Goal: Task Accomplishment & Management: Use online tool/utility

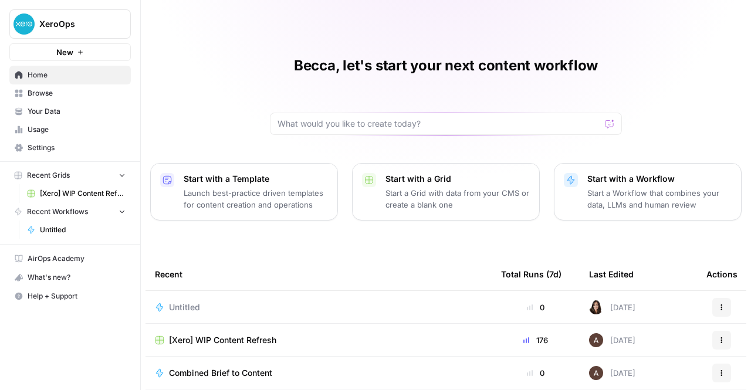
click at [265, 340] on span "[Xero] WIP Content Refresh" at bounding box center [222, 341] width 107 height 12
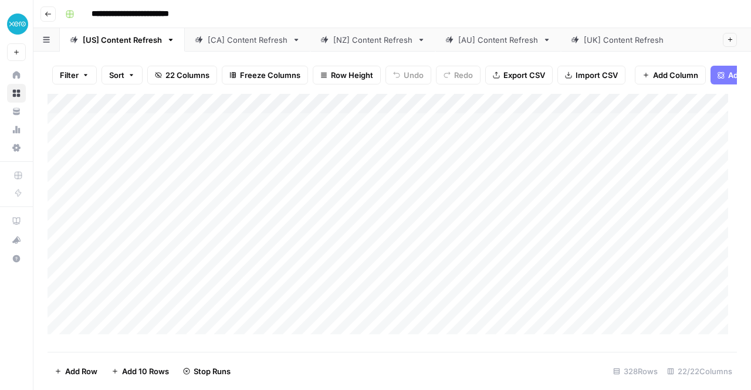
click at [352, 45] on div "[NZ] Content Refresh" at bounding box center [372, 40] width 79 height 12
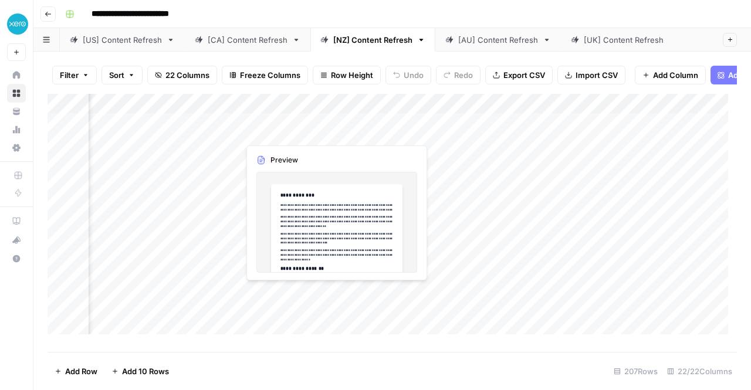
click at [296, 132] on div "Add Column" at bounding box center [393, 219] width 690 height 250
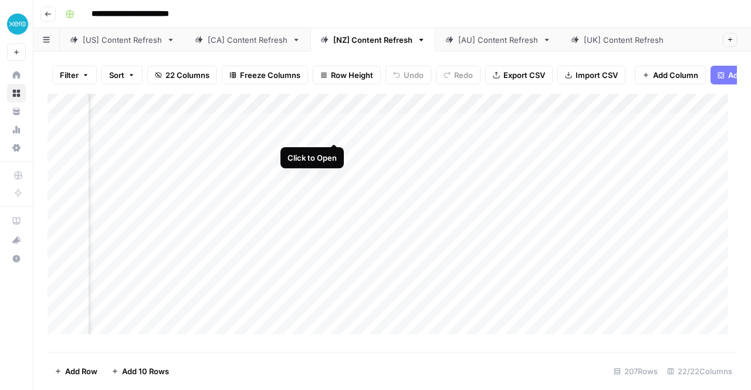
click at [334, 130] on div "Add Column" at bounding box center [393, 219] width 690 height 250
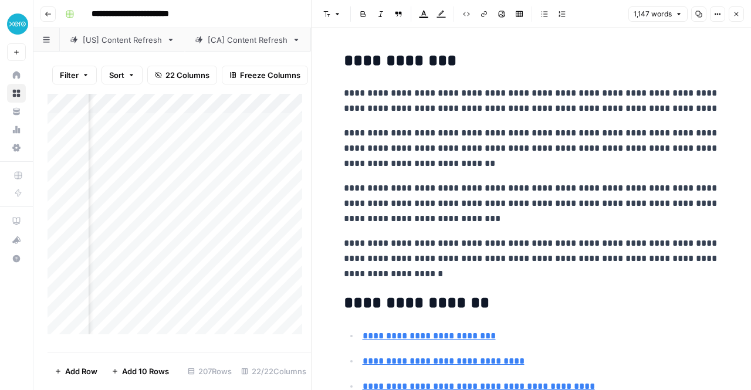
click at [702, 15] on icon "button" at bounding box center [699, 14] width 7 height 7
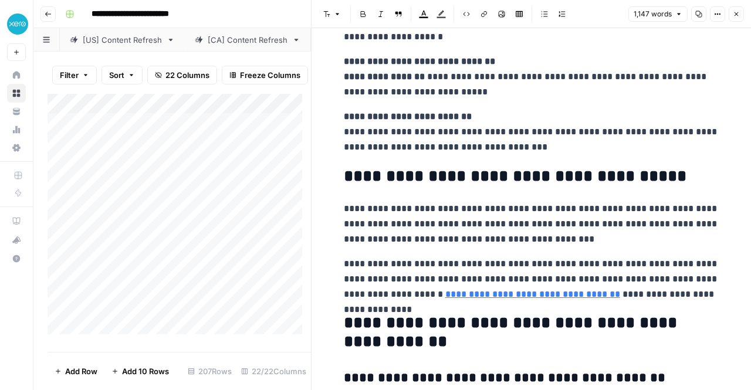
scroll to position [2174, 0]
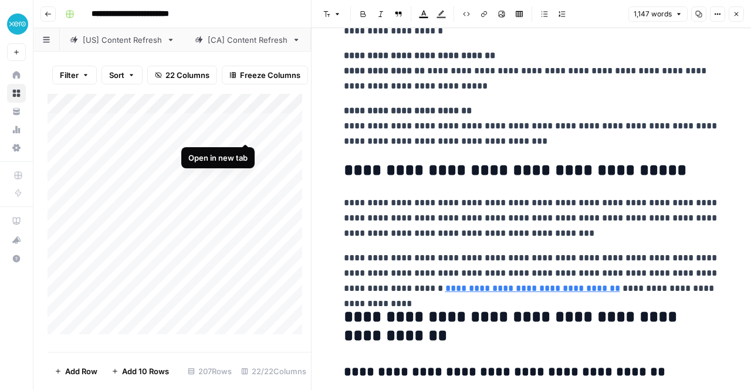
click at [244, 134] on div "Add Column" at bounding box center [180, 219] width 264 height 250
click at [169, 133] on div "Add Column" at bounding box center [180, 219] width 264 height 250
click at [163, 130] on div "Add Column" at bounding box center [180, 219] width 264 height 250
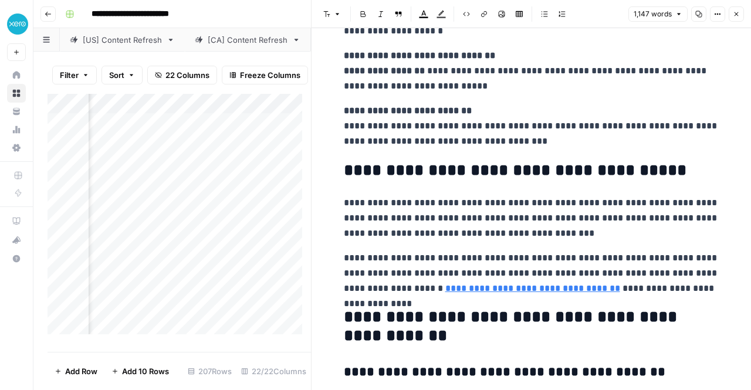
click at [246, 93] on div "Filter Sort 22 Columns Freeze Columns Row Height Undo Redo Export CSV Import CS…" at bounding box center [180, 75] width 264 height 38
click at [245, 133] on div "Add Column" at bounding box center [180, 219] width 264 height 250
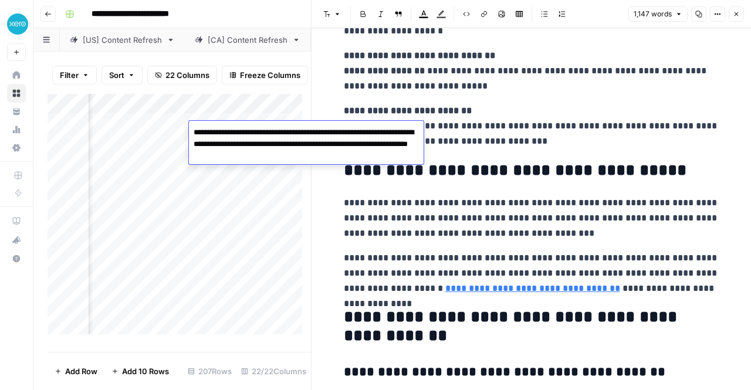
click at [291, 65] on div "Filter Sort 22 Columns Freeze Columns Row Height Undo Redo Export CSV Import CS…" at bounding box center [180, 75] width 264 height 38
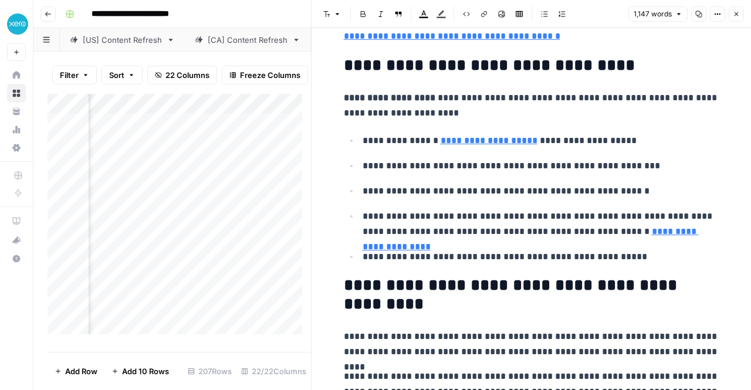
scroll to position [0, 1723]
click at [177, 151] on div "Add Column" at bounding box center [180, 219] width 264 height 250
click at [195, 151] on div "Add Column" at bounding box center [180, 219] width 264 height 250
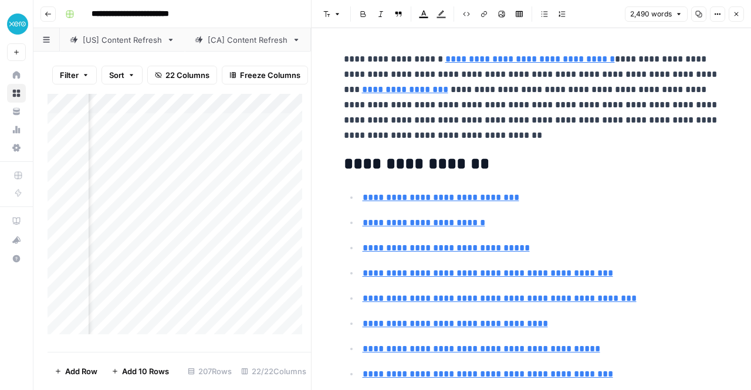
click at [643, 190] on p "**********" at bounding box center [541, 197] width 357 height 15
click at [703, 15] on button "Copy" at bounding box center [699, 13] width 15 height 15
click at [247, 153] on div "Add Column" at bounding box center [180, 219] width 264 height 250
click at [252, 92] on div "Filter Sort 22 Columns Freeze Columns Row Height Undo Redo Export CSV Import CS…" at bounding box center [180, 75] width 264 height 38
click at [737, 16] on icon "button" at bounding box center [736, 14] width 7 height 7
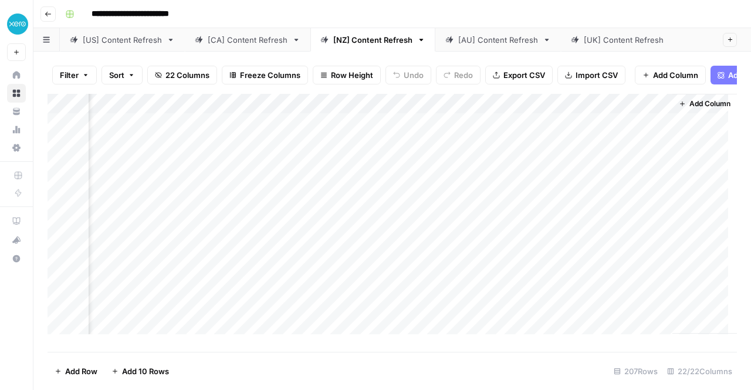
scroll to position [0, 1727]
click at [500, 150] on div "Add Column" at bounding box center [393, 219] width 690 height 250
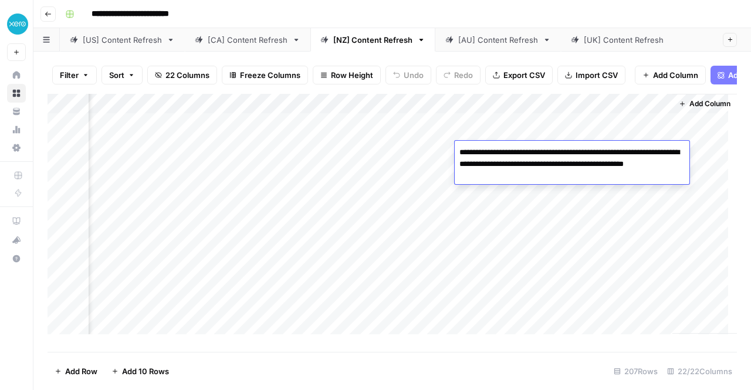
click at [500, 150] on textarea "**********" at bounding box center [572, 164] width 235 height 40
drag, startPoint x: 526, startPoint y: 179, endPoint x: 454, endPoint y: 147, distance: 78.3
click at [454, 147] on body "**********" at bounding box center [375, 195] width 751 height 390
click at [391, 154] on div "Add Column" at bounding box center [393, 219] width 690 height 250
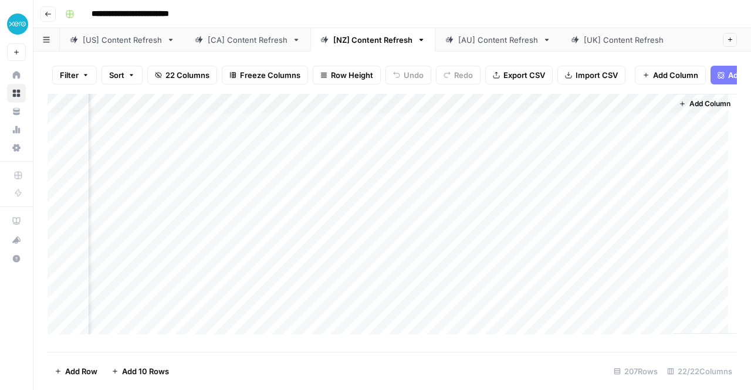
click at [391, 154] on div "Add Column" at bounding box center [393, 219] width 690 height 250
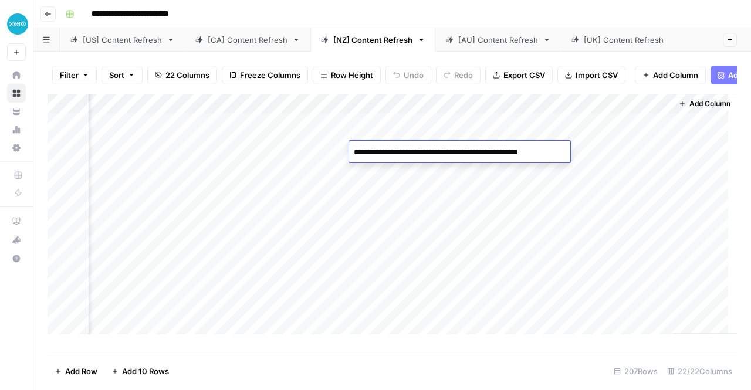
click at [169, 174] on div "Add Column" at bounding box center [393, 219] width 690 height 250
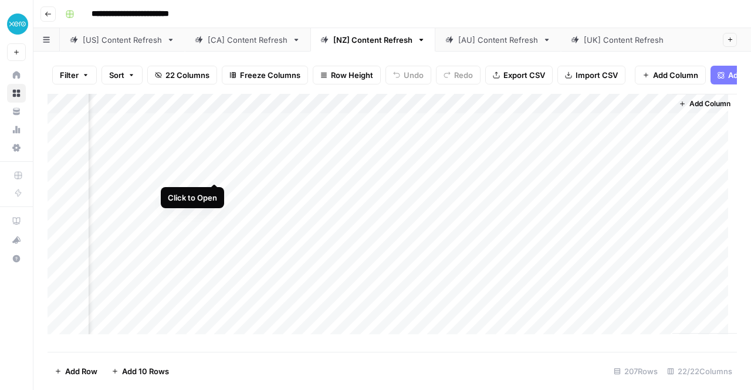
click at [218, 169] on div "Add Column" at bounding box center [393, 219] width 690 height 250
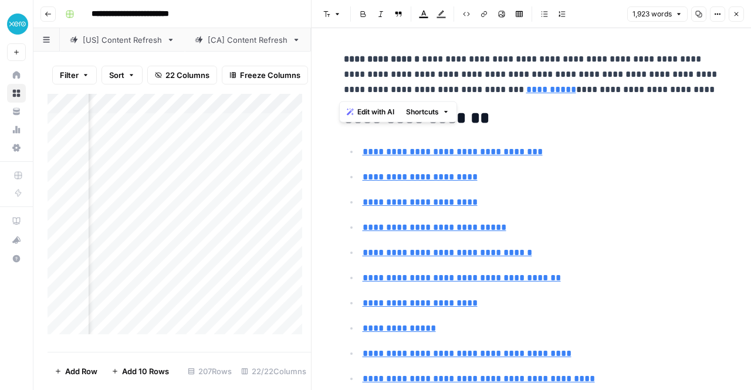
drag, startPoint x: 637, startPoint y: 95, endPoint x: 332, endPoint y: 58, distance: 306.9
copy p "**********"
click at [700, 11] on icon "button" at bounding box center [699, 14] width 7 height 7
click at [247, 166] on div "Add Column" at bounding box center [180, 219] width 264 height 250
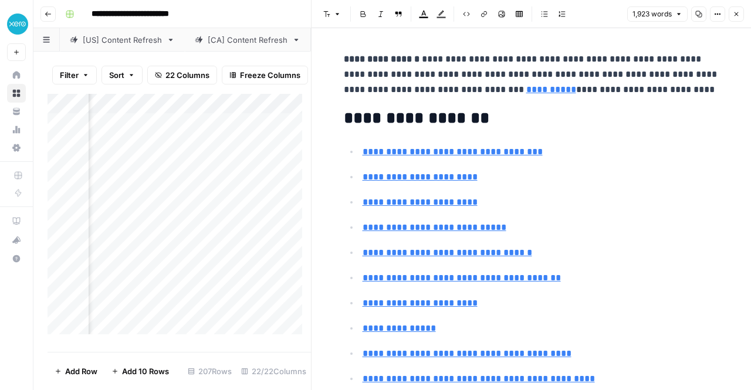
scroll to position [0, 1924]
click at [188, 173] on div "Add Column" at bounding box center [180, 219] width 264 height 250
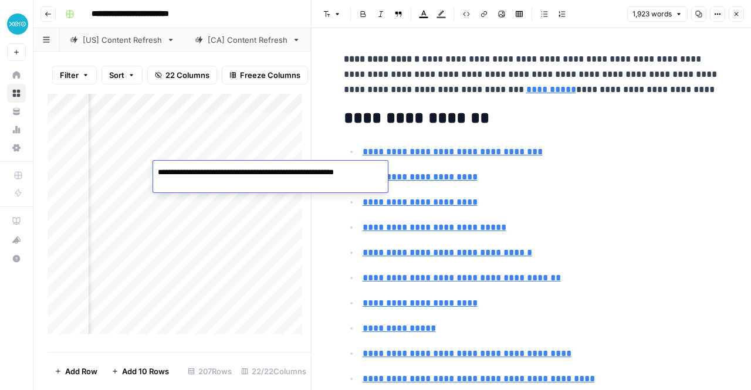
click at [283, 152] on div "Add Column" at bounding box center [180, 219] width 264 height 250
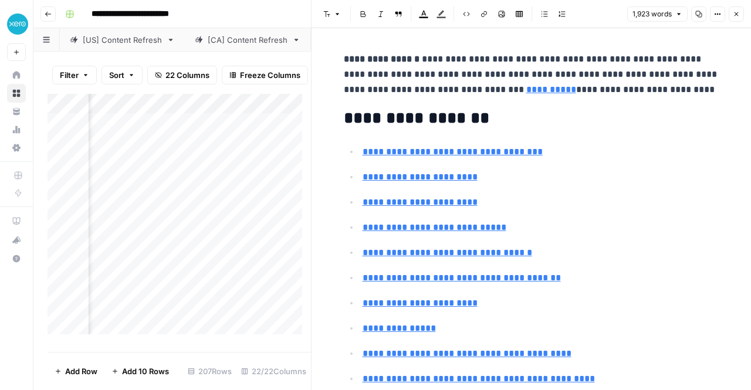
click at [282, 168] on div "Add Column" at bounding box center [180, 219] width 264 height 250
click at [281, 18] on div "**********" at bounding box center [399, 14] width 679 height 19
click at [736, 12] on icon "button" at bounding box center [737, 14] width 4 height 4
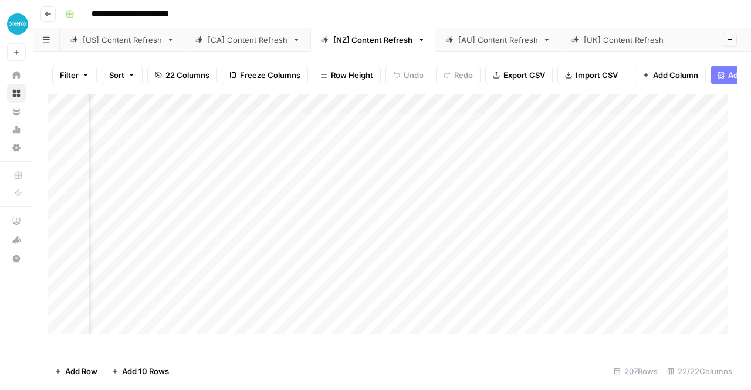
scroll to position [5, 1559]
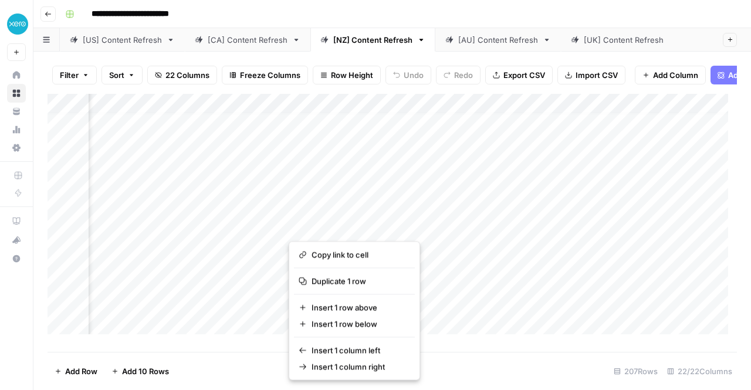
click at [243, 227] on div "Add Column" at bounding box center [393, 219] width 690 height 250
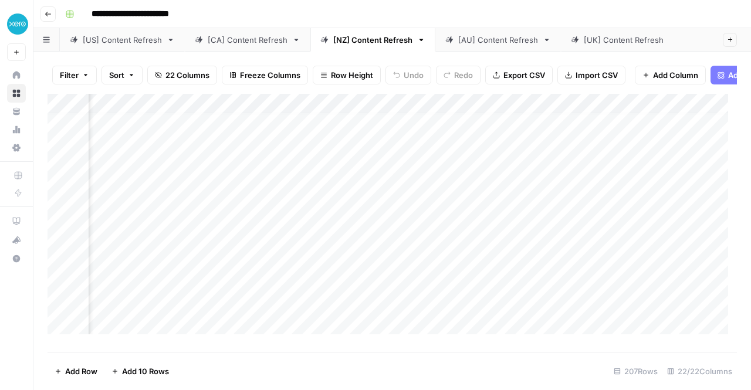
click at [243, 227] on div "Add Column" at bounding box center [393, 219] width 690 height 250
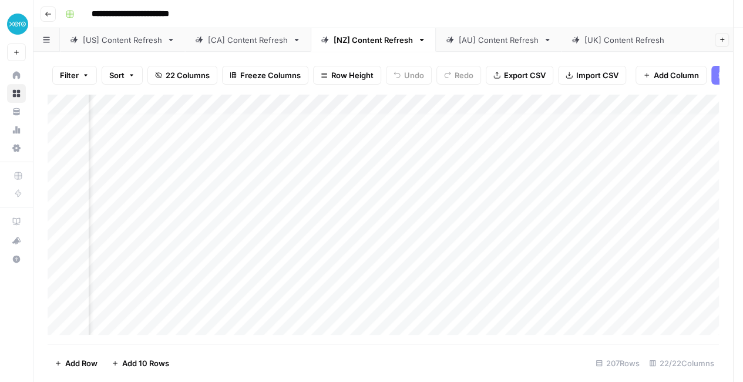
click at [243, 227] on div at bounding box center [236, 226] width 107 height 22
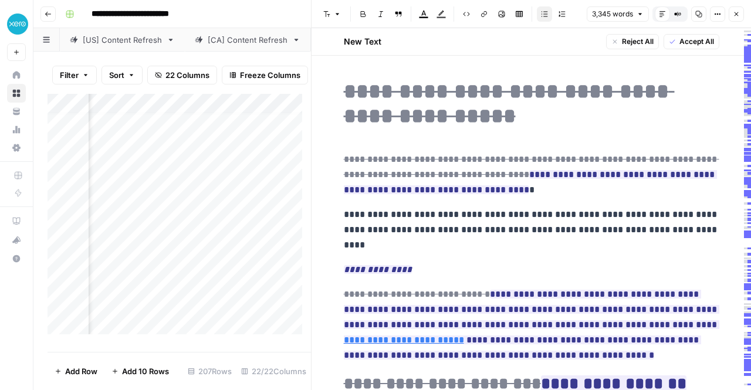
click at [203, 60] on div "Filter Sort 22 Columns Freeze Columns Row Height Undo Redo Export CSV Import CS…" at bounding box center [180, 75] width 264 height 38
click at [680, 41] on span "Accept All" at bounding box center [697, 41] width 35 height 11
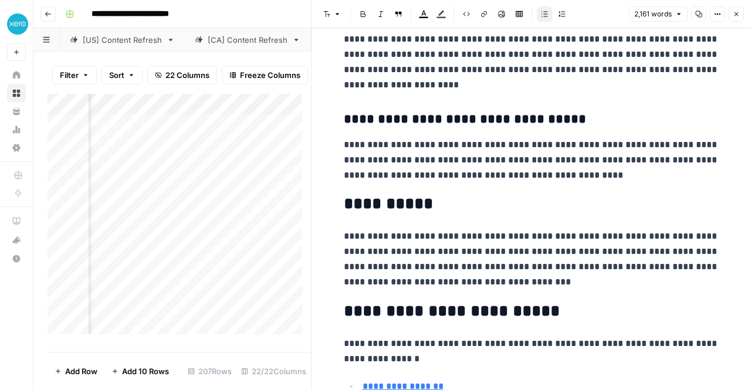
scroll to position [5, 1824]
click at [146, 224] on div "Add Column" at bounding box center [180, 219] width 264 height 250
click at [139, 207] on div "Add Column" at bounding box center [180, 219] width 264 height 250
click at [149, 205] on div "Add Column" at bounding box center [180, 219] width 264 height 250
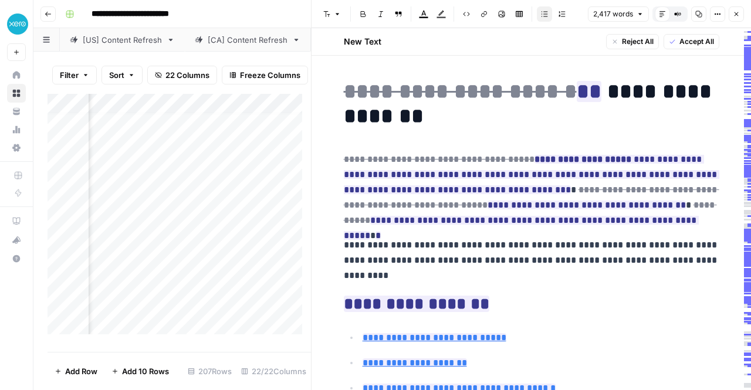
click at [687, 39] on span "Accept All" at bounding box center [697, 41] width 35 height 11
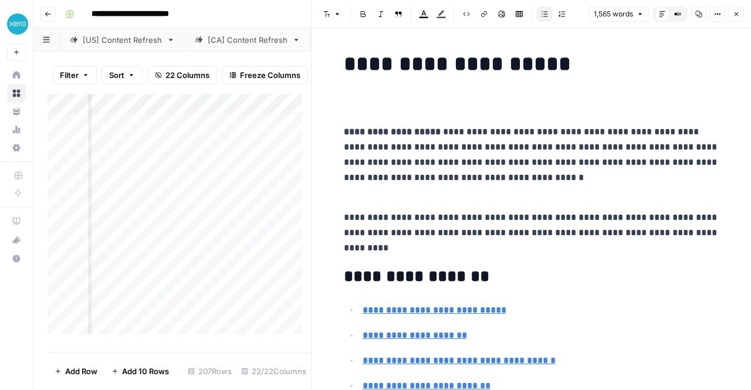
scroll to position [4447, 0]
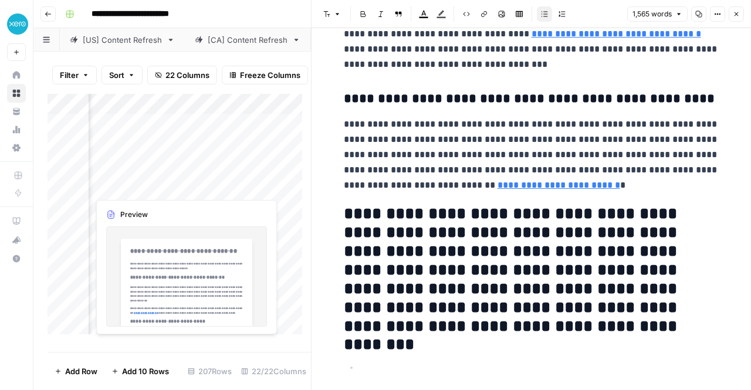
click at [136, 183] on div "Add Column" at bounding box center [180, 219] width 264 height 250
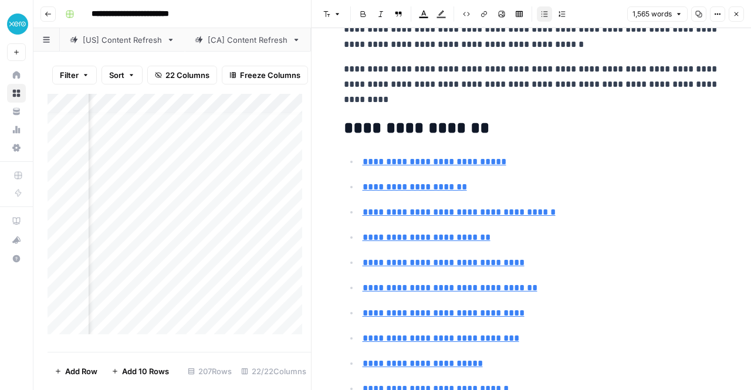
scroll to position [0, 0]
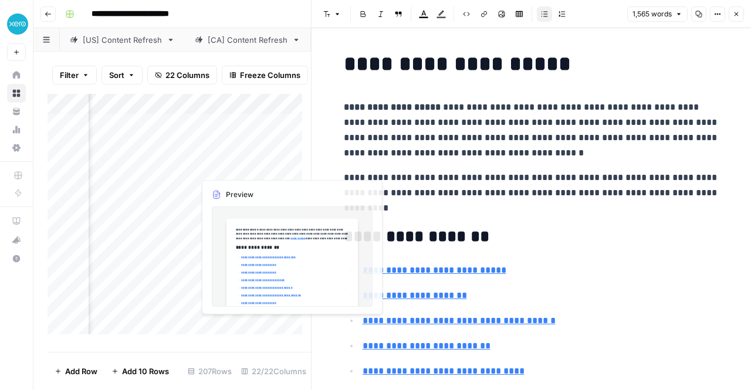
click at [146, 172] on div "Add Column" at bounding box center [180, 219] width 264 height 250
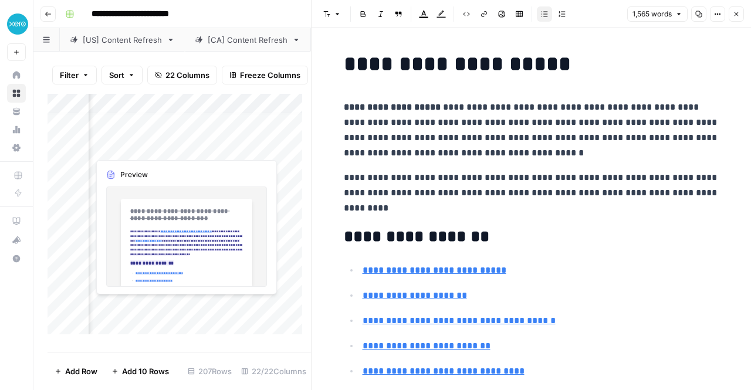
click at [127, 143] on div "Add Column" at bounding box center [180, 219] width 264 height 250
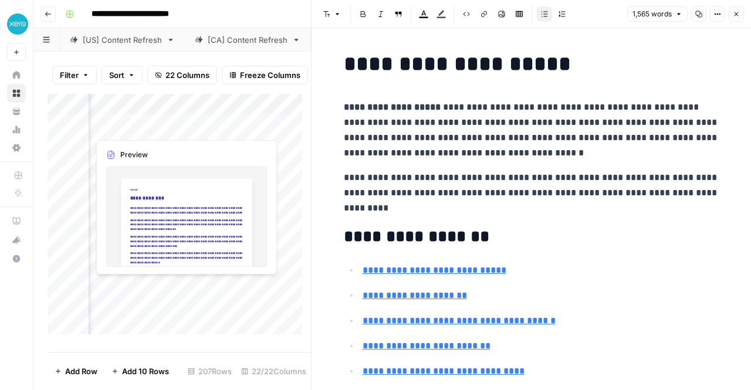
click at [147, 126] on div "Add Column" at bounding box center [180, 219] width 264 height 250
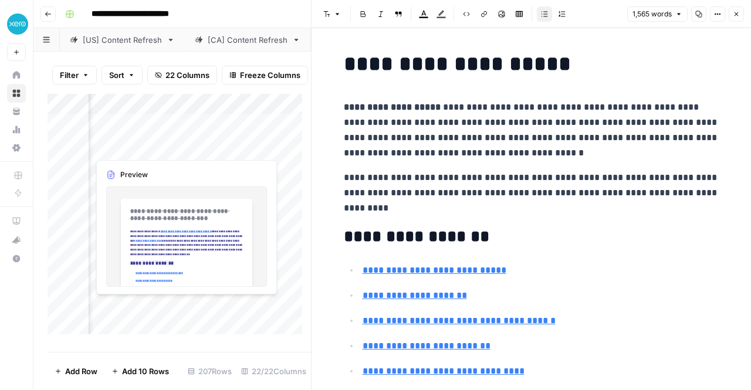
click at [129, 146] on div "Add Column" at bounding box center [180, 219] width 264 height 250
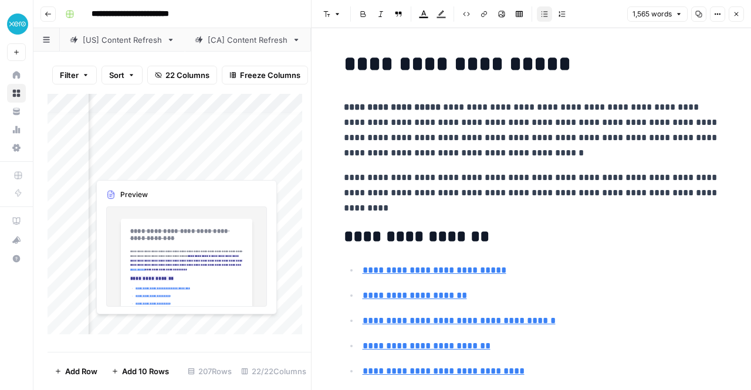
click at [124, 167] on div "Add Column" at bounding box center [180, 219] width 264 height 250
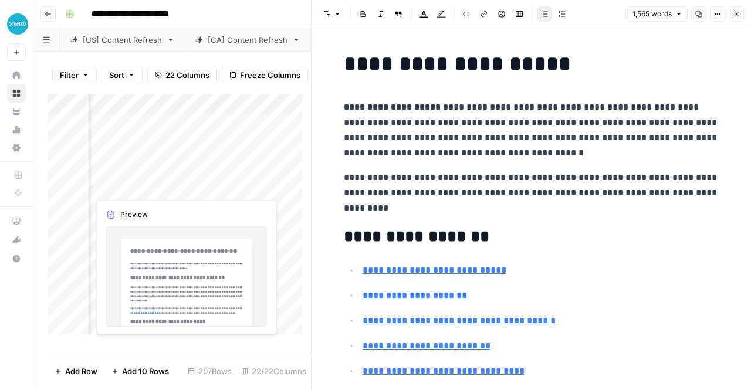
click at [124, 187] on div "Add Column" at bounding box center [180, 219] width 264 height 250
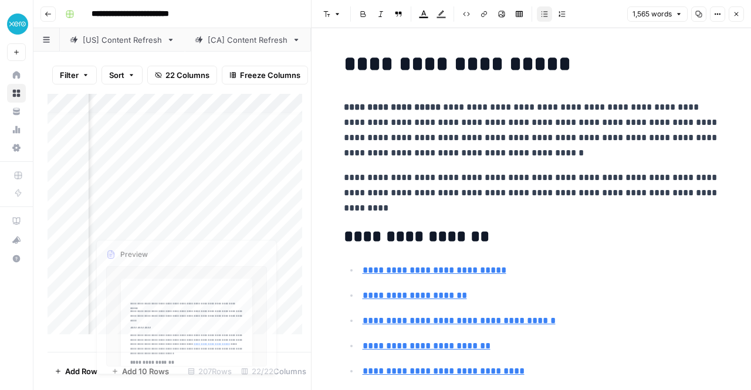
click at [126, 198] on div "Add Column" at bounding box center [180, 219] width 264 height 250
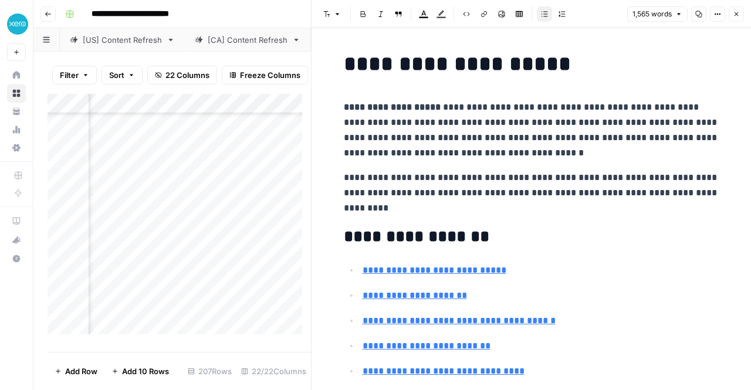
scroll to position [0, 1528]
click at [178, 218] on div "Add Column" at bounding box center [180, 219] width 264 height 250
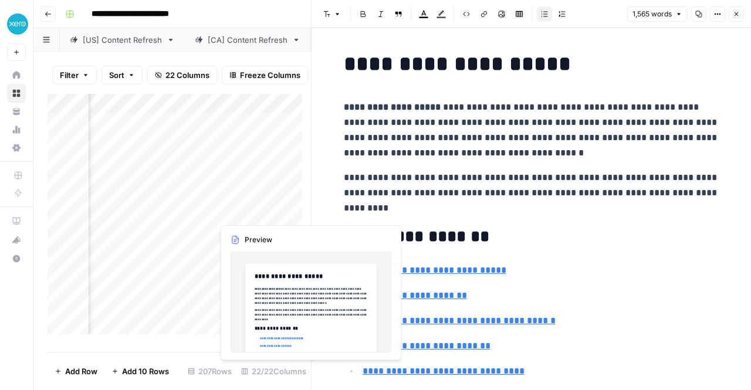
click at [240, 191] on div "Add Column" at bounding box center [180, 219] width 264 height 250
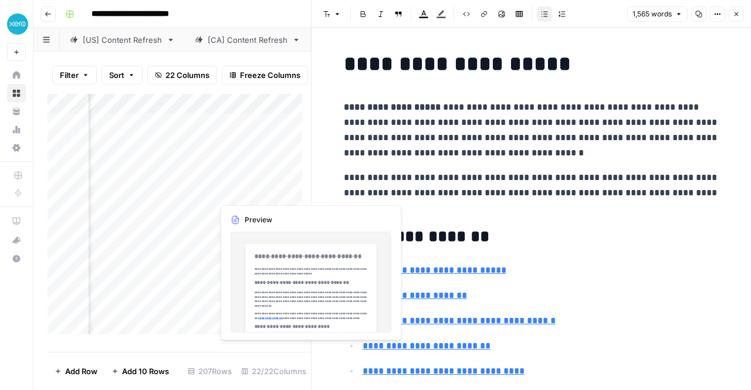
click at [154, 287] on div "Add Column" at bounding box center [180, 219] width 264 height 250
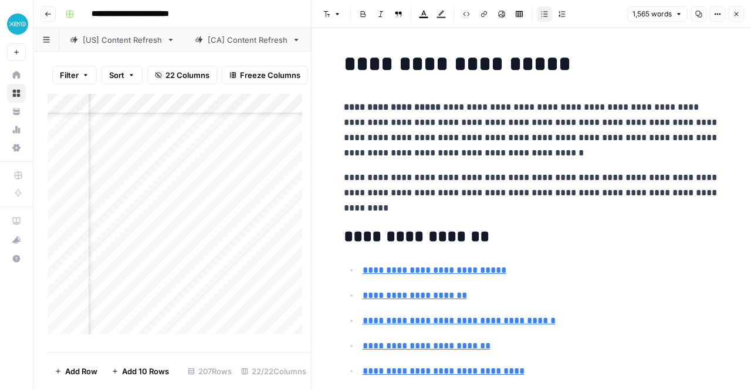
scroll to position [829, 1491]
click at [738, 15] on icon "button" at bounding box center [737, 14] width 4 height 4
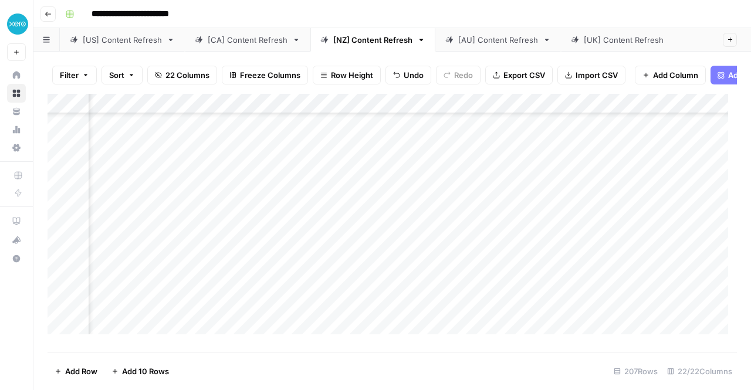
scroll to position [142, 1015]
click at [546, 290] on div "Add Column" at bounding box center [393, 219] width 690 height 250
click at [540, 197] on div "Add Column" at bounding box center [393, 219] width 690 height 250
click at [547, 238] on div "Add Column" at bounding box center [393, 219] width 690 height 250
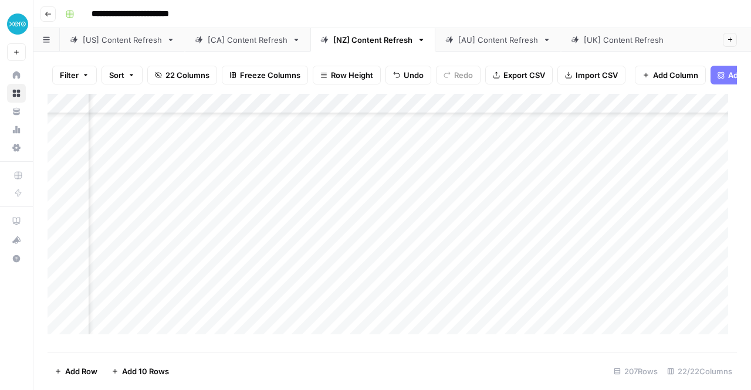
scroll to position [70, 1147]
click at [404, 237] on div "Add Column" at bounding box center [393, 219] width 690 height 250
click at [413, 261] on div "Add Column" at bounding box center [393, 219] width 690 height 250
click at [427, 285] on div "Add Column" at bounding box center [393, 219] width 690 height 250
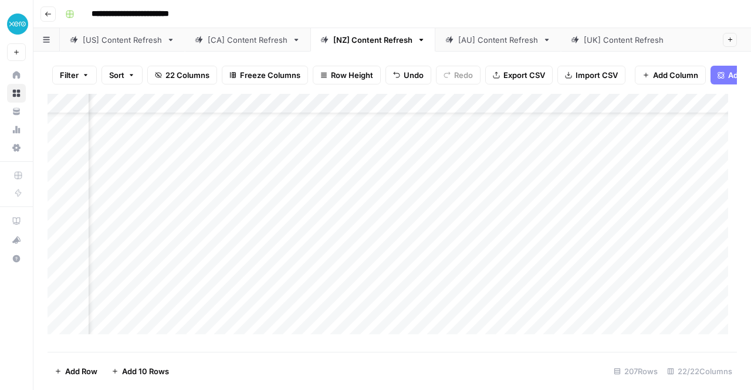
click at [440, 267] on div "Add Column" at bounding box center [393, 219] width 690 height 250
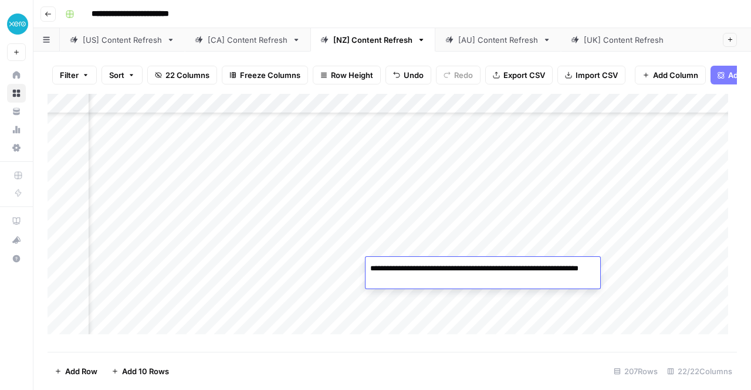
scroll to position [96, 231]
click at [639, 296] on div "Add Column" at bounding box center [393, 219] width 690 height 250
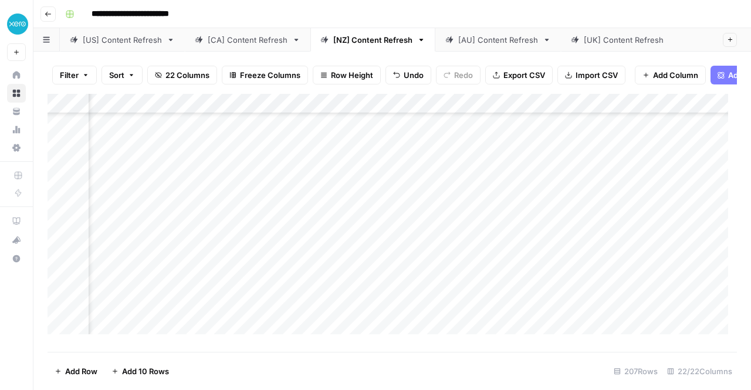
click at [607, 169] on div "Add Column" at bounding box center [393, 219] width 690 height 250
click at [713, 8] on div "**********" at bounding box center [399, 14] width 679 height 19
click at [467, 39] on div "[AU] Content Refresh" at bounding box center [499, 40] width 80 height 12
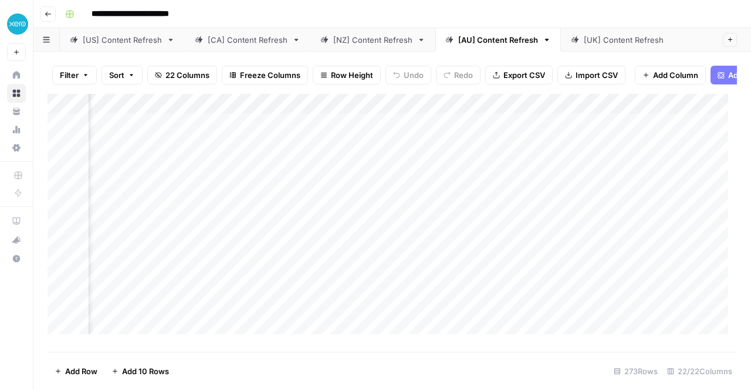
scroll to position [0, 1617]
click at [431, 171] on div "Add Column" at bounding box center [393, 219] width 690 height 250
click at [425, 193] on div "Add Column" at bounding box center [393, 219] width 690 height 250
click at [429, 267] on div "Add Column" at bounding box center [393, 219] width 690 height 250
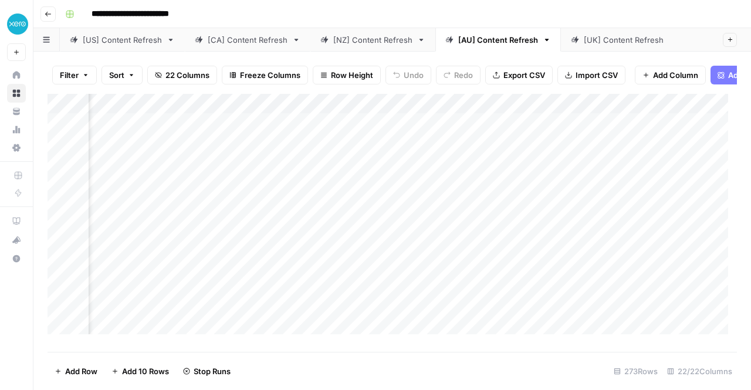
click at [430, 290] on div "Add Column" at bounding box center [393, 219] width 690 height 250
click at [463, 251] on div "Add Column" at bounding box center [393, 219] width 690 height 250
click at [514, 233] on div "Add Column" at bounding box center [393, 219] width 690 height 250
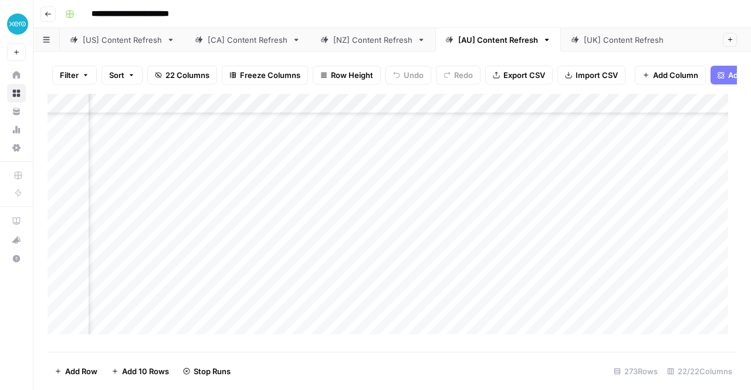
click at [517, 254] on div "Add Column" at bounding box center [393, 219] width 690 height 250
click at [514, 291] on div "Add Column" at bounding box center [393, 219] width 690 height 250
click at [744, 241] on div "Filter Sort 22 Columns Freeze Columns Row Height Undo Redo Export CSV Import CS…" at bounding box center [392, 221] width 718 height 339
click at [378, 37] on div "[NZ] Content Refresh" at bounding box center [372, 40] width 79 height 12
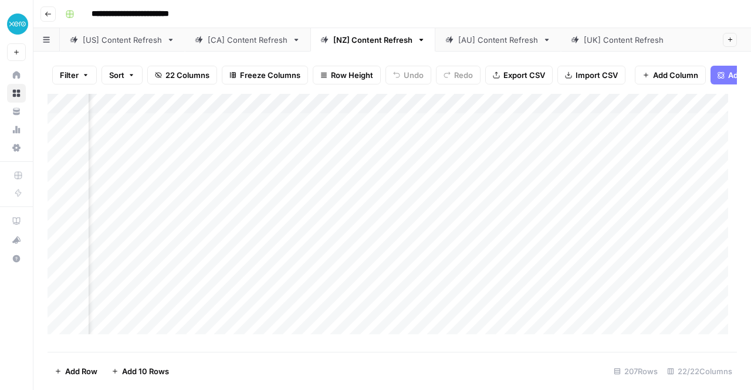
scroll to position [0, 1415]
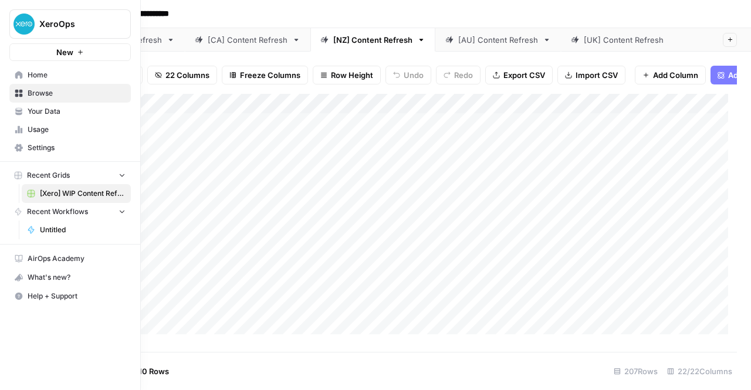
click at [15, 363] on div "XeroOps New Home Browse Your Data Usage Settings Recent Grids [Xero] WIP Conten…" at bounding box center [70, 195] width 140 height 390
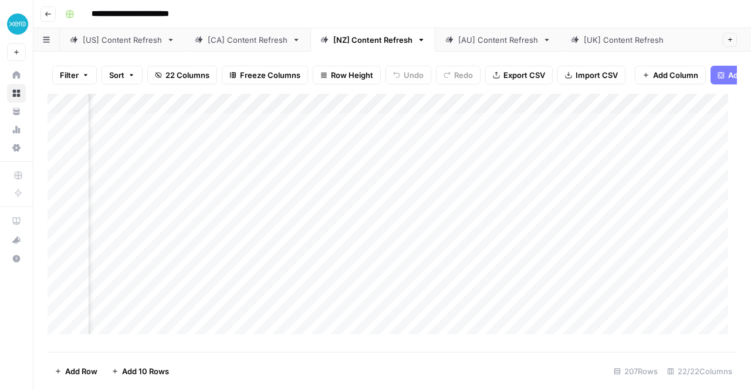
scroll to position [0, 1403]
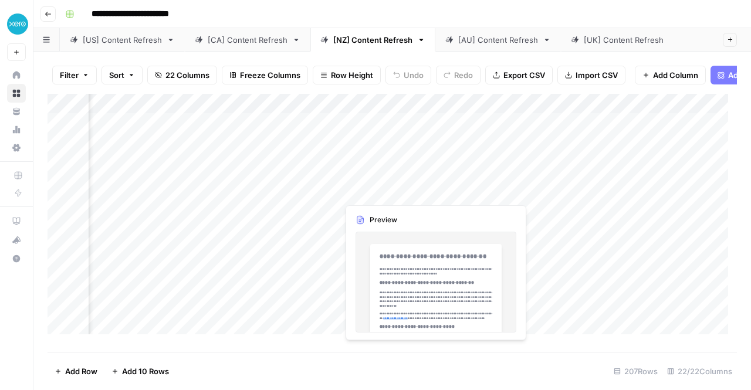
click at [376, 190] on div "Add Column" at bounding box center [393, 219] width 690 height 250
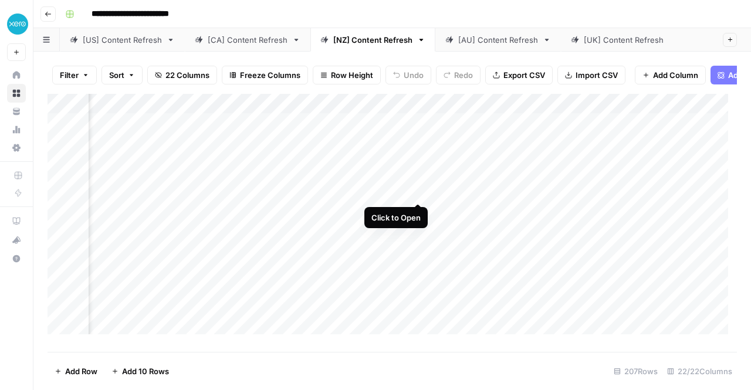
click at [420, 190] on div "Add Column" at bounding box center [393, 219] width 690 height 250
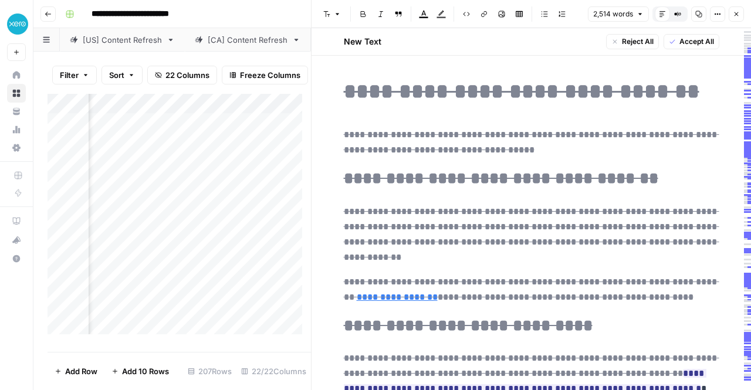
click at [693, 45] on span "Accept All" at bounding box center [697, 41] width 35 height 11
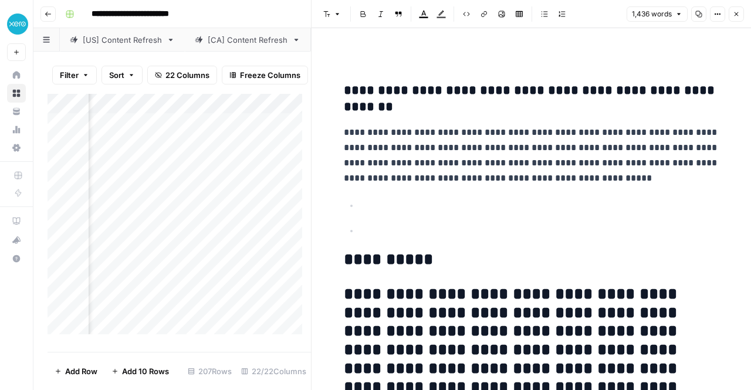
click at [281, 60] on div "Filter Sort 22 Columns Freeze Columns Row Height Undo Redo Export CSV Import CS…" at bounding box center [180, 75] width 264 height 38
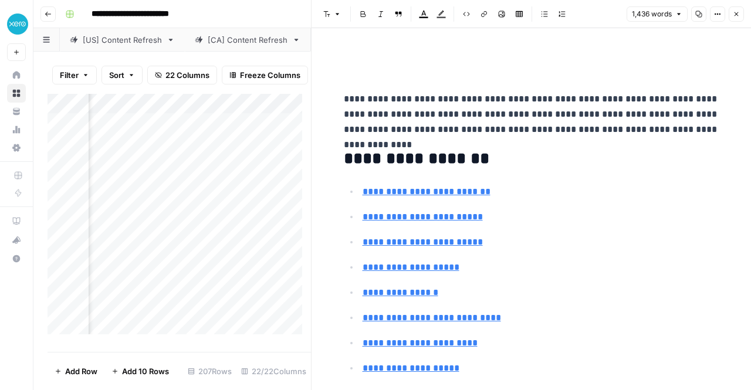
scroll to position [0, 0]
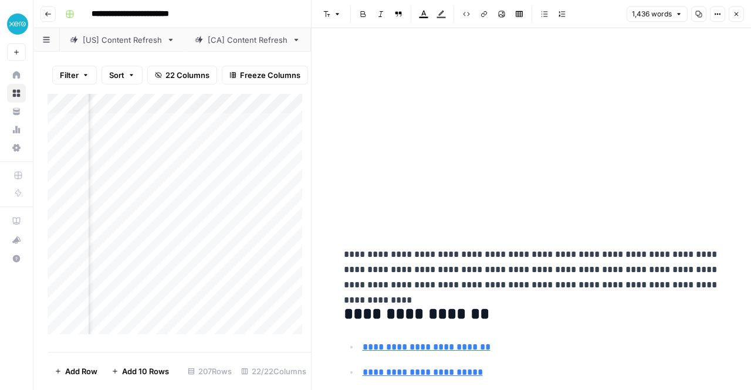
click at [278, 92] on div "Filter Sort 22 Columns Freeze Columns Row Height Undo Redo Export CSV Import CS…" at bounding box center [180, 75] width 264 height 38
click at [740, 12] on button "Close" at bounding box center [736, 13] width 15 height 15
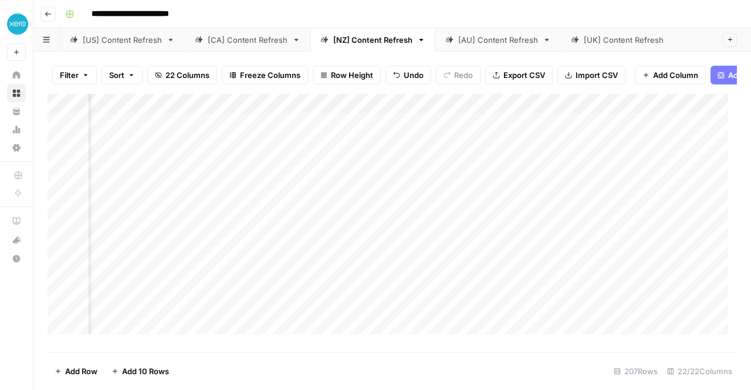
click at [402, 208] on div "Add Column" at bounding box center [393, 219] width 690 height 250
click at [419, 212] on div "Add Column" at bounding box center [393, 219] width 690 height 250
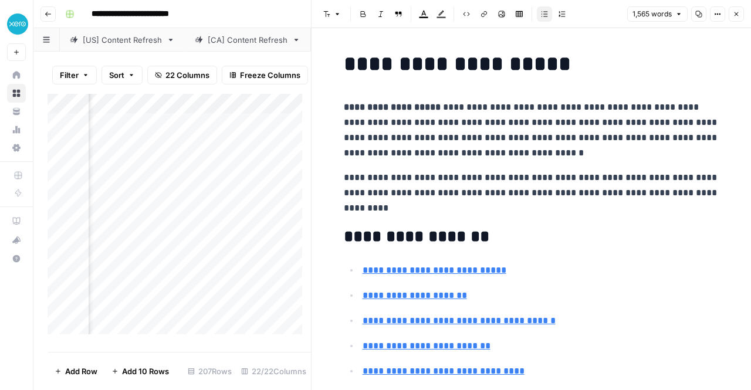
click at [288, 14] on div "**********" at bounding box center [399, 14] width 679 height 19
click at [249, 88] on div "Filter Sort 22 Columns Freeze Columns Row Height Undo Redo Export CSV Import CS…" at bounding box center [180, 75] width 264 height 38
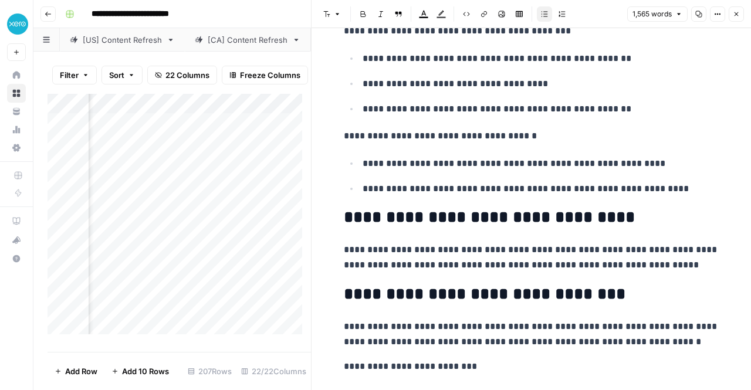
scroll to position [2068, 0]
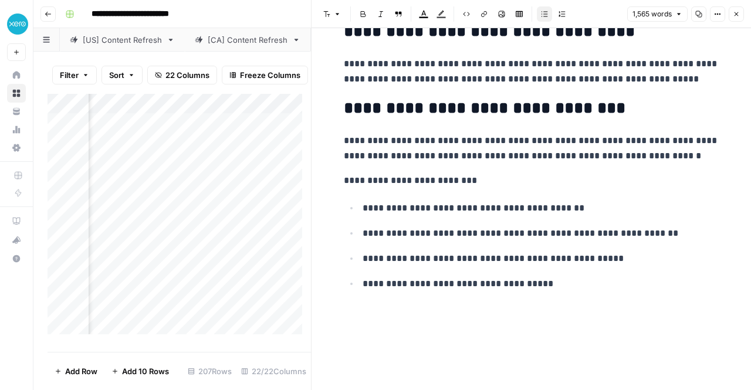
click at [735, 16] on icon "button" at bounding box center [736, 14] width 7 height 7
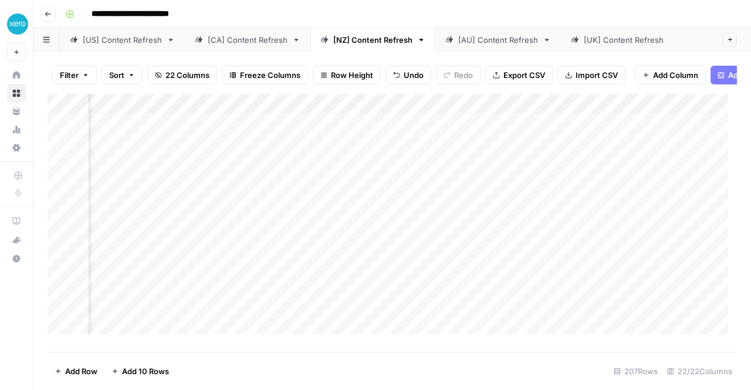
click at [400, 233] on div "Add Column" at bounding box center [393, 219] width 690 height 250
click at [423, 231] on div "Add Column" at bounding box center [393, 219] width 690 height 250
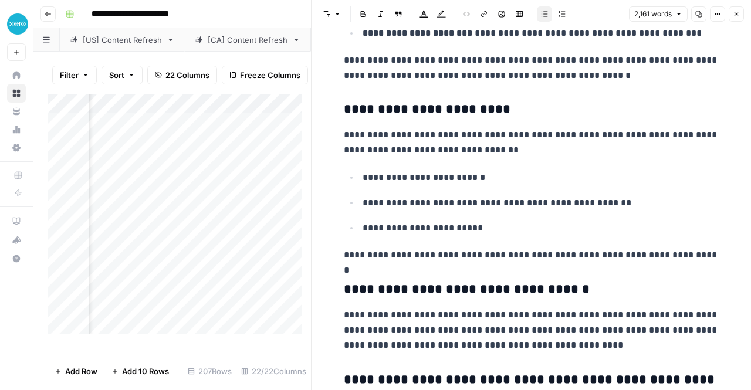
scroll to position [3723, 0]
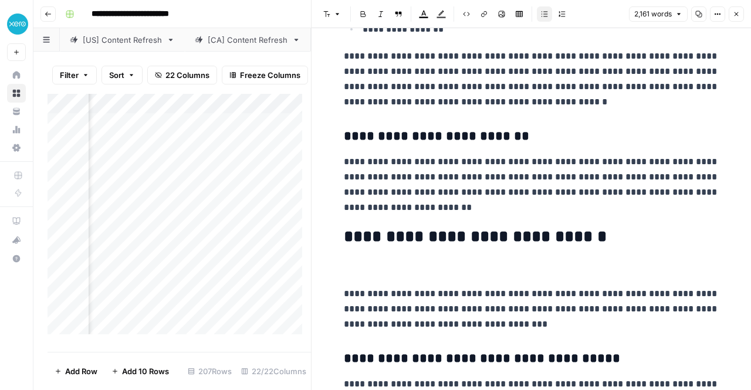
click at [171, 63] on div "Filter Sort 22 Columns Freeze Columns Row Height Undo Redo Export CSV Import CS…" at bounding box center [180, 75] width 264 height 38
click at [741, 14] on button "Close" at bounding box center [736, 13] width 15 height 15
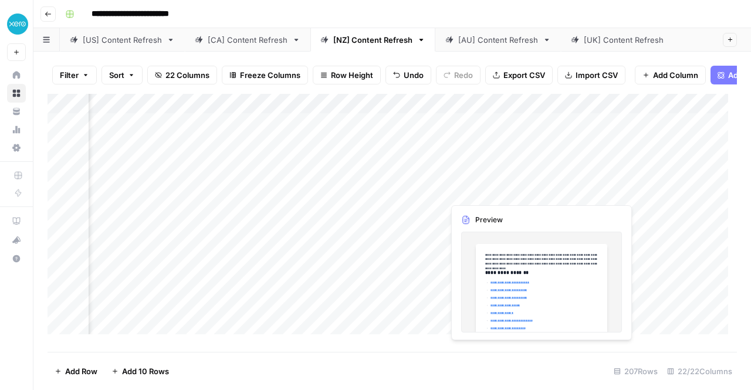
click at [481, 196] on div "Add Column" at bounding box center [393, 219] width 690 height 250
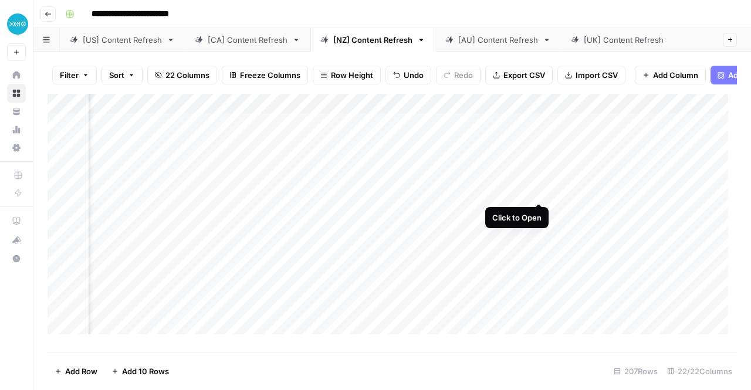
click at [538, 191] on div "Add Column" at bounding box center [393, 219] width 690 height 250
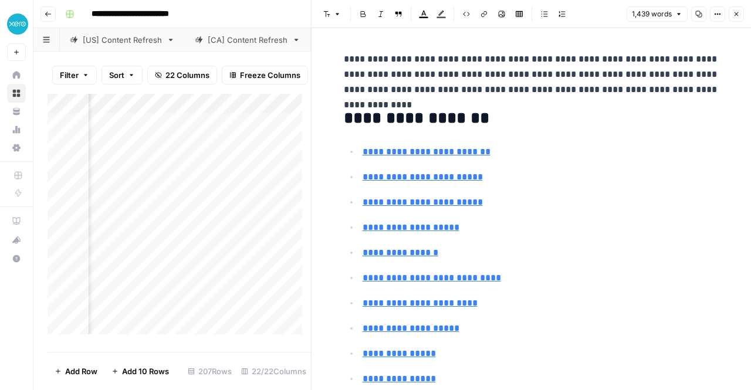
click at [281, 62] on div "Filter Sort 22 Columns Freeze Columns Row Height Undo Redo Export CSV Import CS…" at bounding box center [180, 75] width 264 height 38
click at [737, 12] on icon "button" at bounding box center [736, 14] width 7 height 7
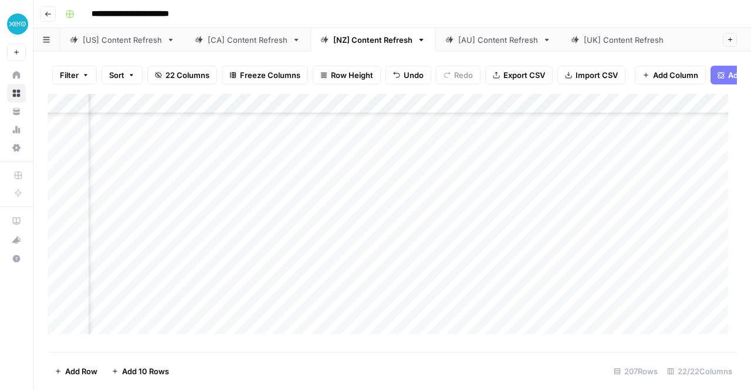
scroll to position [177, 1350]
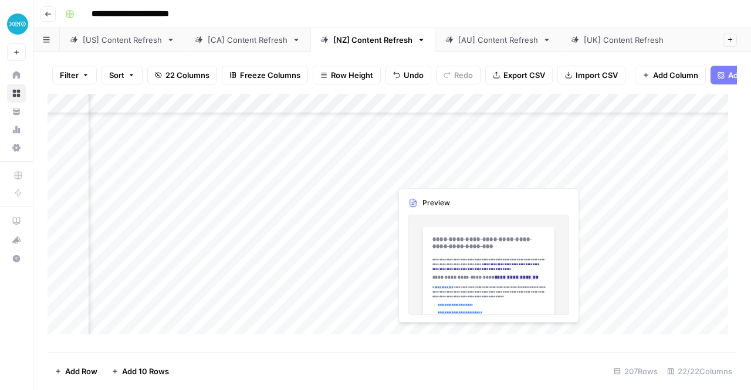
click at [451, 174] on div "Add Column" at bounding box center [393, 219] width 690 height 250
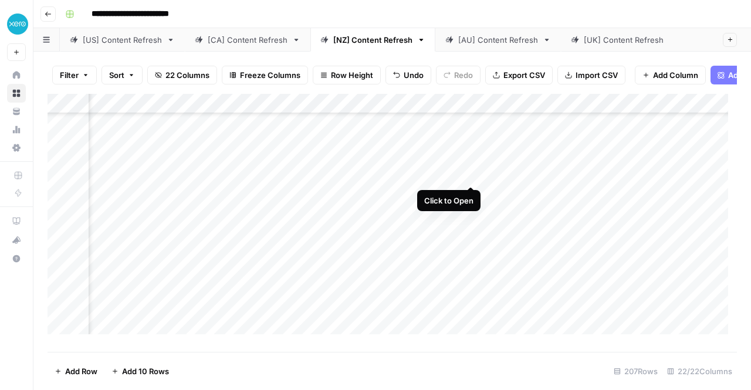
click at [473, 174] on div "Add Column" at bounding box center [393, 219] width 690 height 250
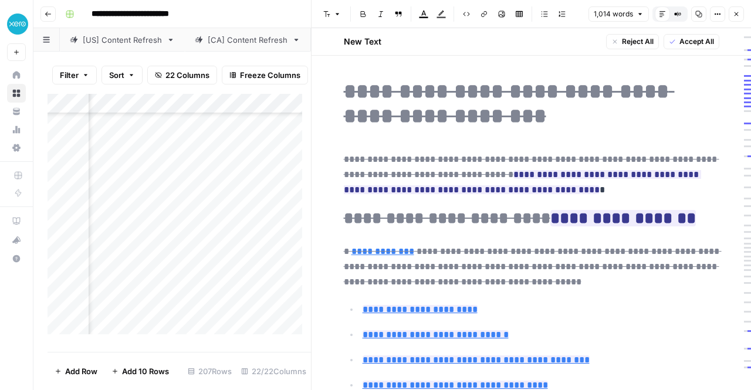
click at [682, 43] on span "Accept All" at bounding box center [697, 41] width 35 height 11
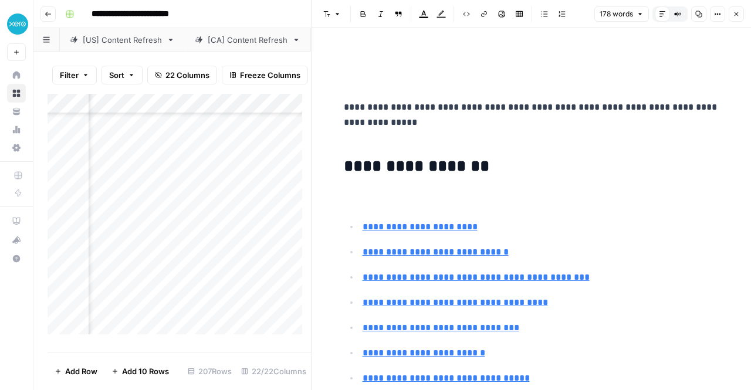
scroll to position [996, 0]
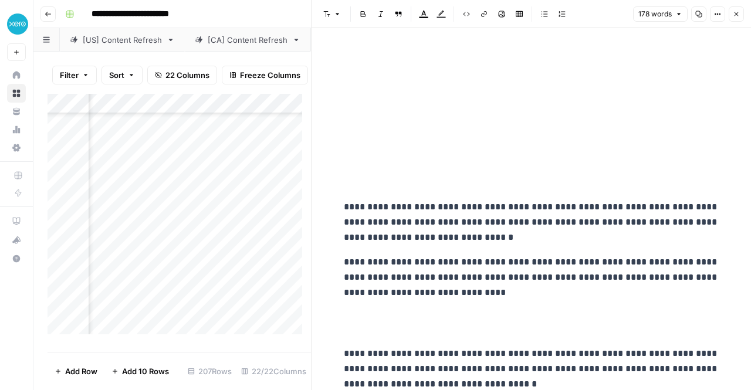
click at [275, 93] on div "Filter Sort 22 Columns Freeze Columns Row Height Undo Redo Export CSV Import CS…" at bounding box center [180, 75] width 264 height 38
click at [737, 14] on icon "button" at bounding box center [737, 14] width 4 height 4
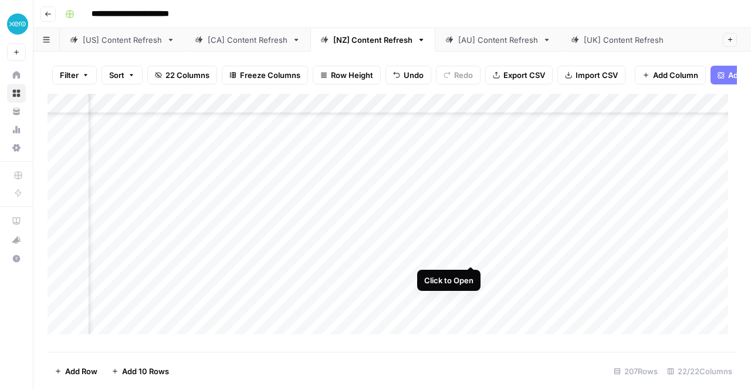
click at [471, 255] on div "Add Column" at bounding box center [393, 219] width 690 height 250
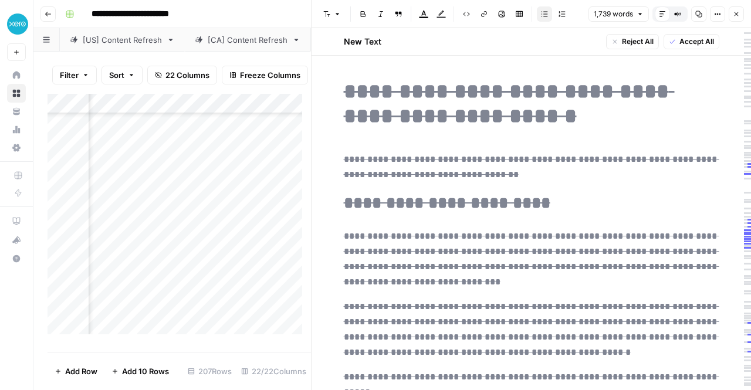
click at [699, 35] on button "Accept All" at bounding box center [692, 41] width 56 height 15
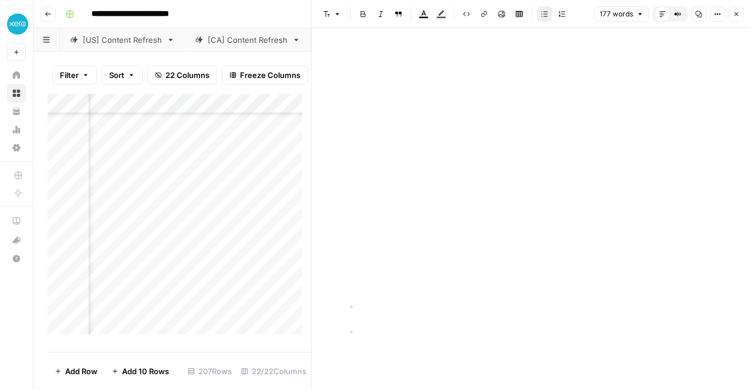
scroll to position [2132, 0]
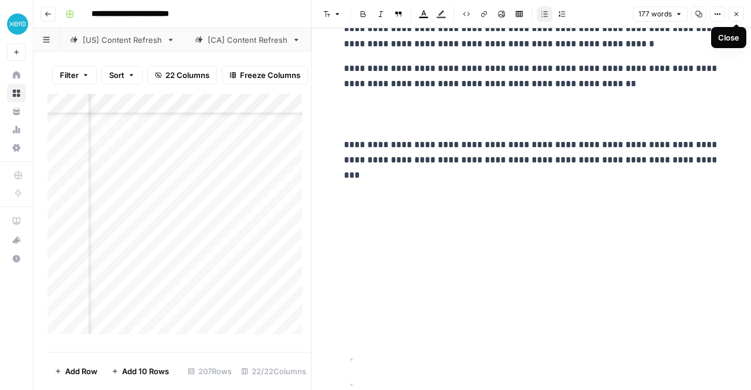
click at [739, 13] on icon "button" at bounding box center [736, 14] width 7 height 7
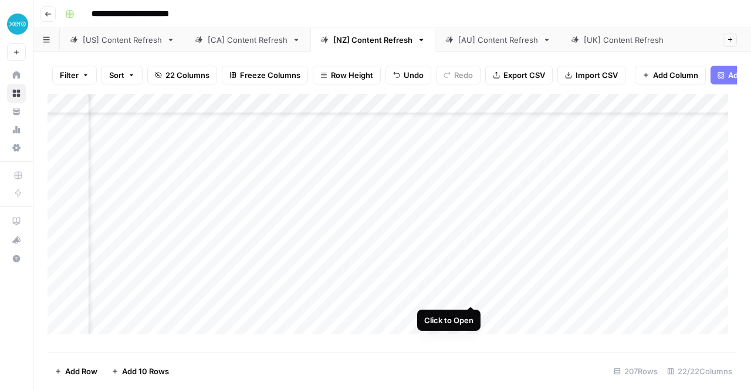
click at [468, 294] on div "Add Column" at bounding box center [393, 219] width 690 height 250
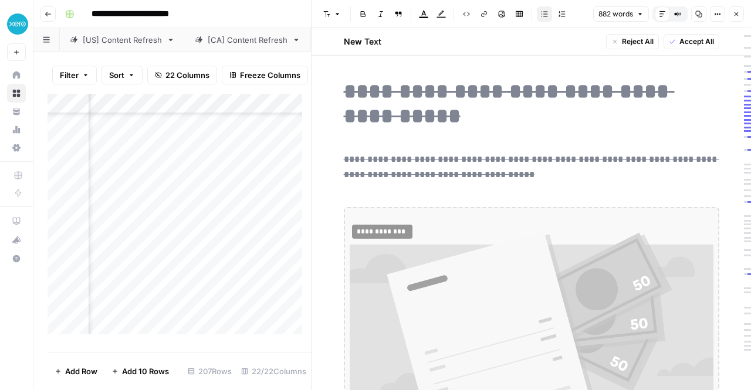
click at [685, 35] on button "Accept All" at bounding box center [692, 41] width 56 height 15
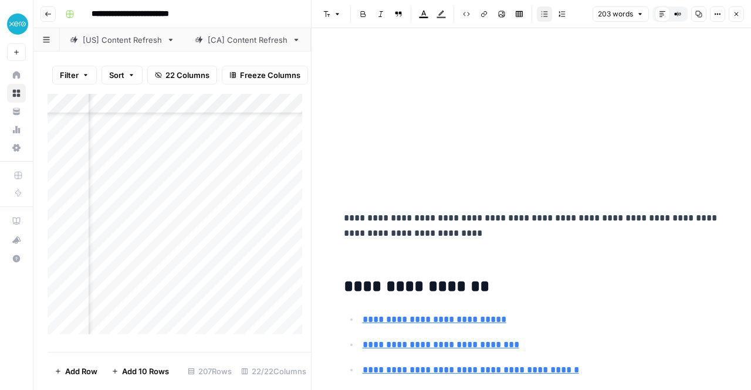
scroll to position [1158, 0]
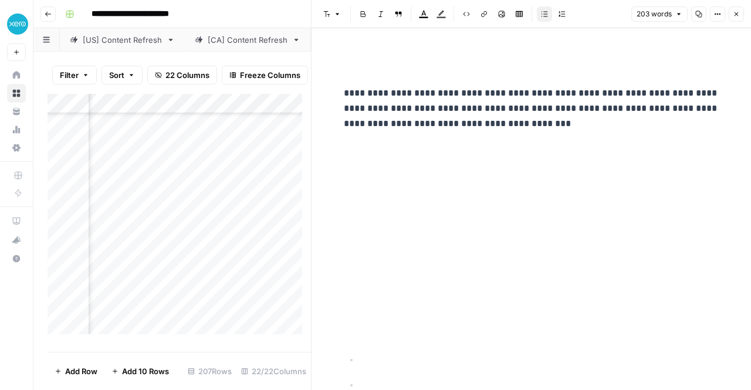
click at [740, 14] on icon "button" at bounding box center [736, 14] width 7 height 7
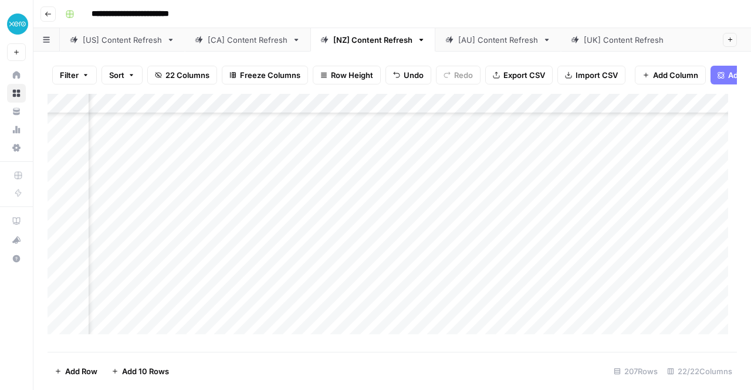
click at [663, 177] on div "Add Column" at bounding box center [393, 219] width 690 height 250
click at [667, 253] on div "Add Column" at bounding box center [393, 219] width 690 height 250
click at [665, 294] on div "Add Column" at bounding box center [393, 219] width 690 height 250
click at [666, 250] on div "Add Column" at bounding box center [393, 219] width 690 height 250
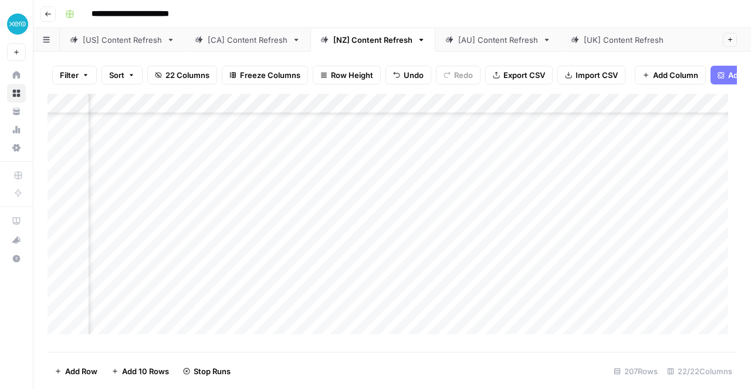
scroll to position [214, 1350]
click at [646, 295] on div "Add Column" at bounding box center [393, 219] width 690 height 250
click at [500, 34] on div "[AU] Content Refresh" at bounding box center [499, 40] width 80 height 12
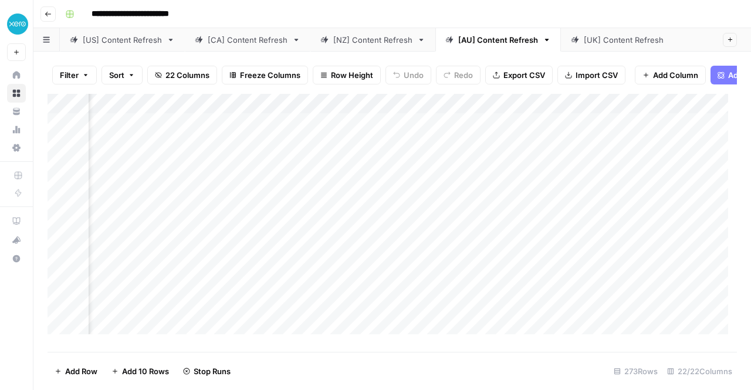
click at [358, 171] on div "Add Column" at bounding box center [393, 219] width 690 height 250
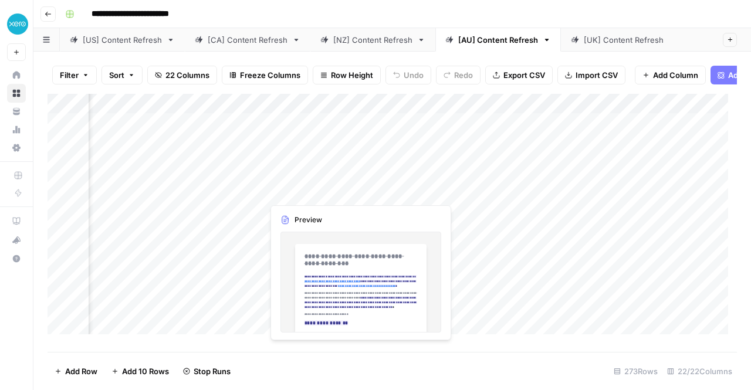
click at [360, 193] on div "Add Column" at bounding box center [393, 219] width 690 height 250
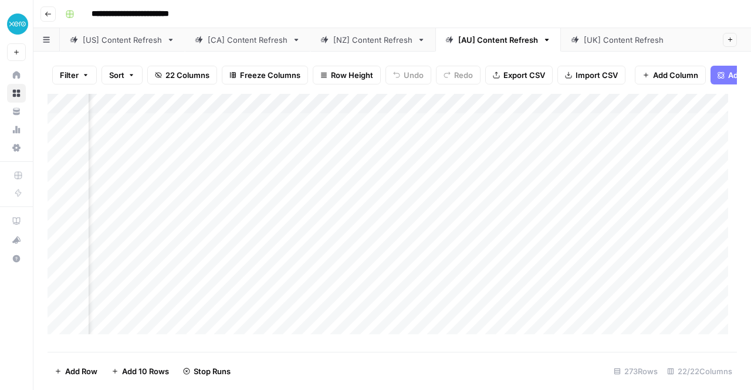
click at [288, 193] on div "Add Column" at bounding box center [393, 219] width 690 height 250
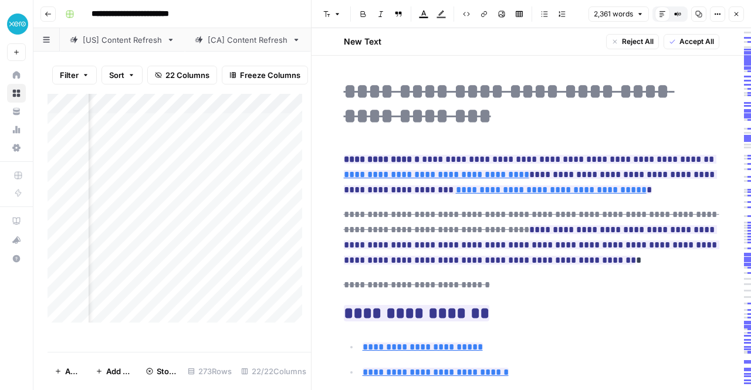
click at [687, 44] on span "Accept All" at bounding box center [697, 41] width 35 height 11
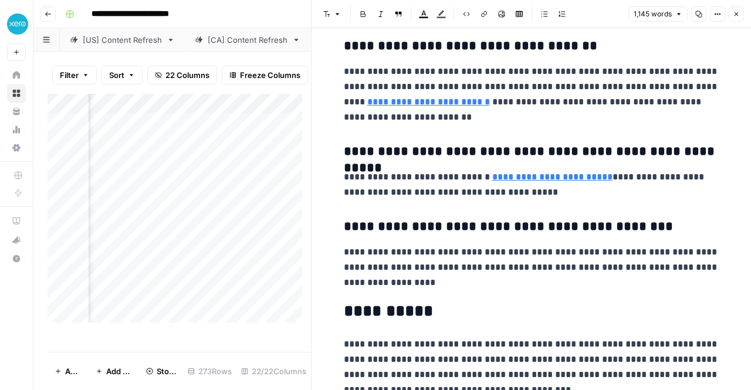
click at [739, 11] on icon "button" at bounding box center [736, 14] width 7 height 7
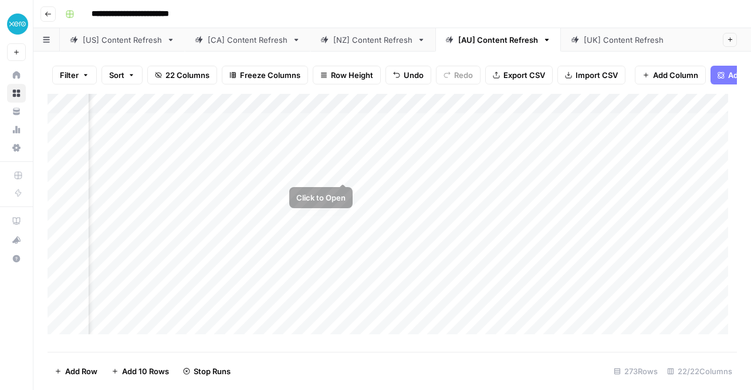
click at [345, 169] on div "Add Column" at bounding box center [393, 219] width 690 height 250
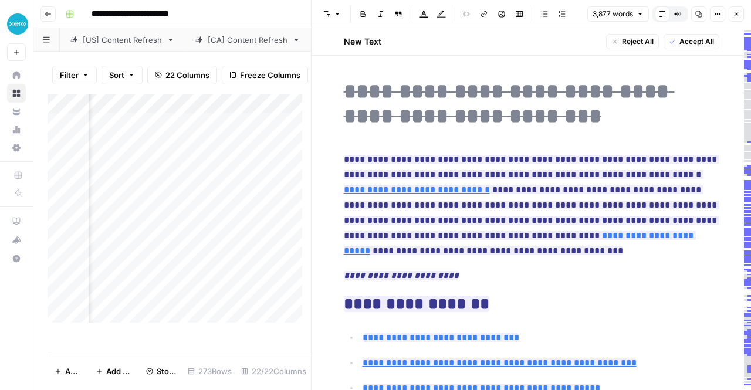
click at [693, 42] on span "Accept All" at bounding box center [697, 41] width 35 height 11
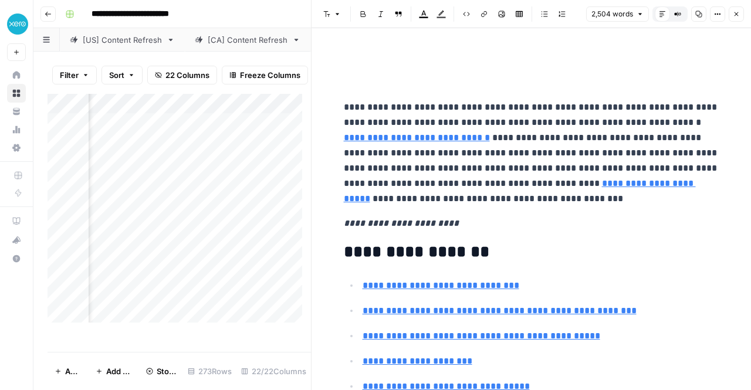
scroll to position [8154, 0]
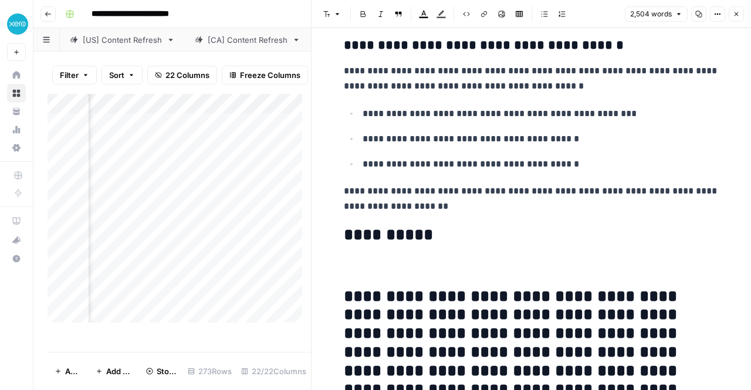
click at [739, 14] on icon "button" at bounding box center [736, 14] width 7 height 7
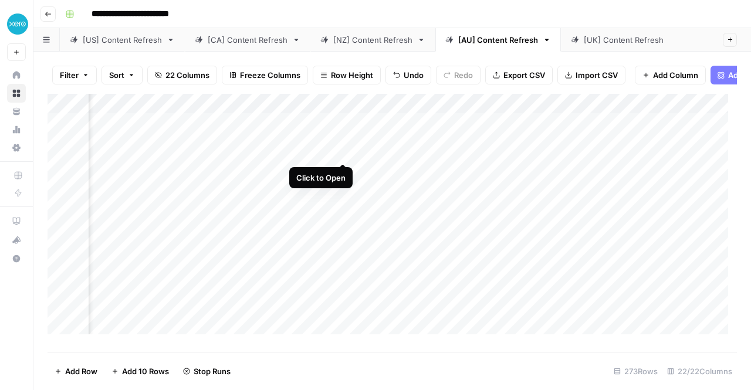
click at [343, 150] on div "Add Column" at bounding box center [393, 219] width 690 height 250
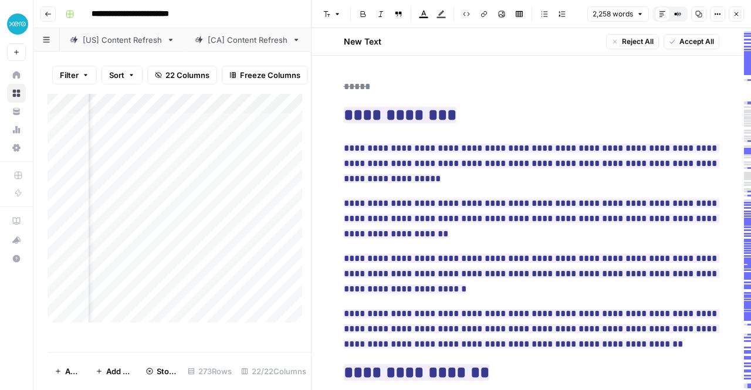
click at [687, 39] on span "Accept All" at bounding box center [697, 41] width 35 height 11
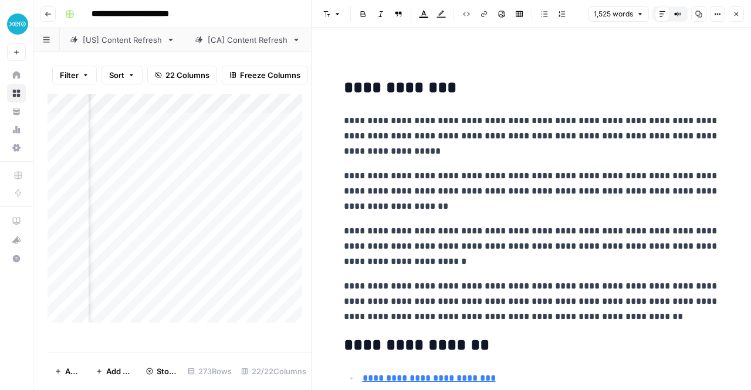
scroll to position [4759, 0]
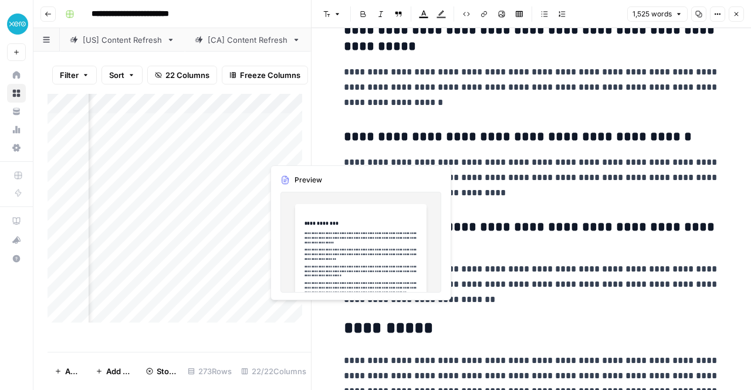
click at [284, 133] on div "Add Column" at bounding box center [180, 213] width 264 height 238
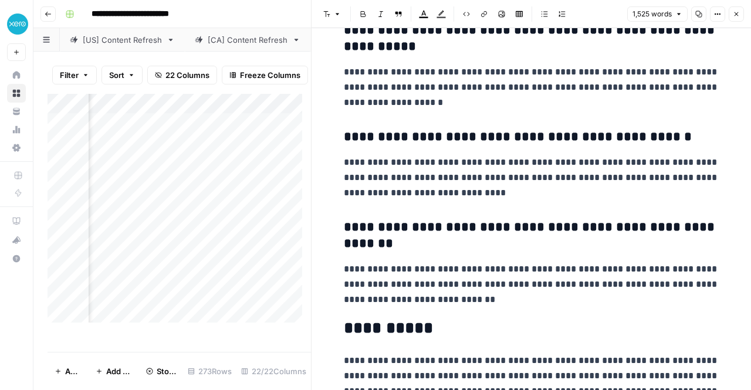
click at [742, 17] on button "Close" at bounding box center [736, 13] width 15 height 15
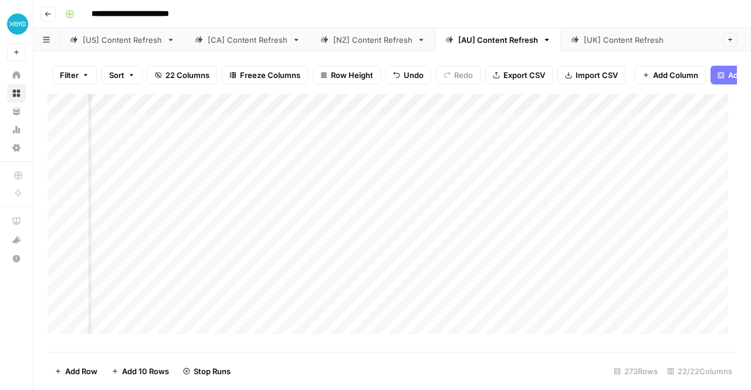
click at [358, 131] on div "Add Column" at bounding box center [393, 219] width 690 height 250
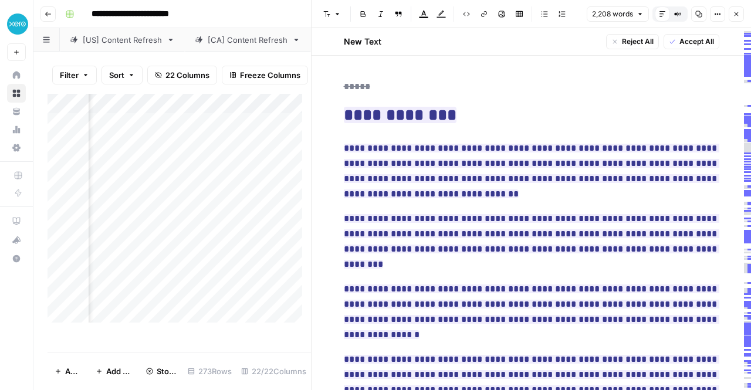
click at [692, 43] on span "Accept All" at bounding box center [697, 41] width 35 height 11
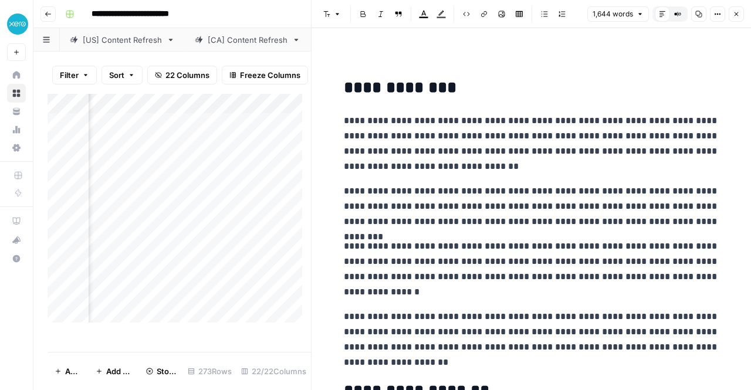
scroll to position [4477, 0]
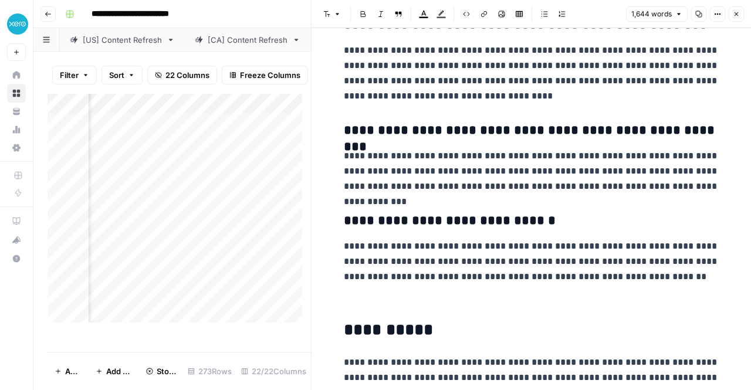
click at [264, 223] on div "Add Column" at bounding box center [180, 213] width 264 height 238
click at [739, 16] on icon "button" at bounding box center [736, 14] width 7 height 7
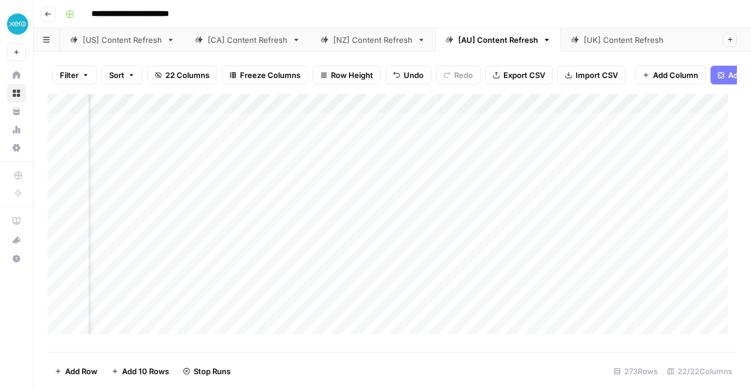
click at [462, 131] on div "Add Column" at bounding box center [393, 219] width 690 height 250
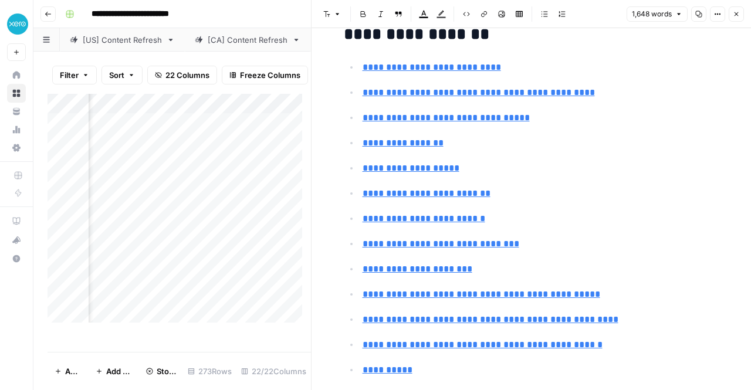
scroll to position [128, 0]
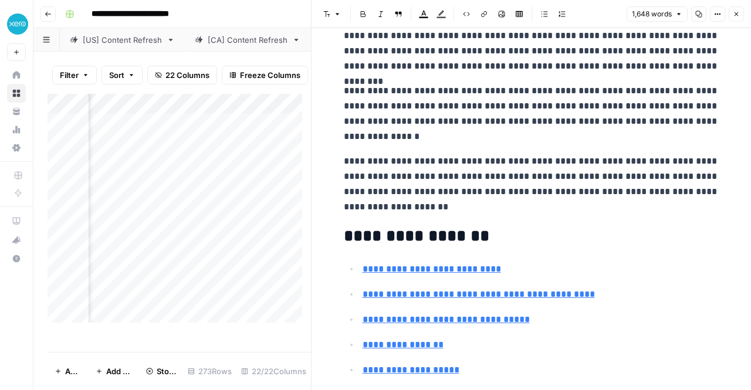
click at [740, 14] on button "Close" at bounding box center [736, 13] width 15 height 15
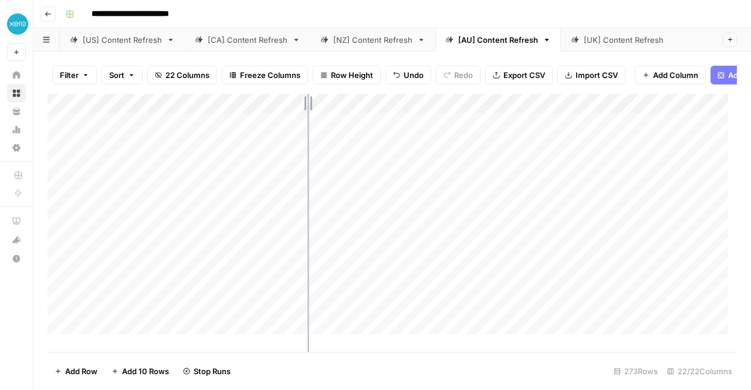
drag, startPoint x: 257, startPoint y: 110, endPoint x: 394, endPoint y: 114, distance: 137.5
click at [394, 114] on div "Add Column" at bounding box center [393, 219] width 690 height 250
drag, startPoint x: 485, startPoint y: 111, endPoint x: 565, endPoint y: 115, distance: 80.5
click at [565, 115] on div "Add Column" at bounding box center [393, 219] width 690 height 250
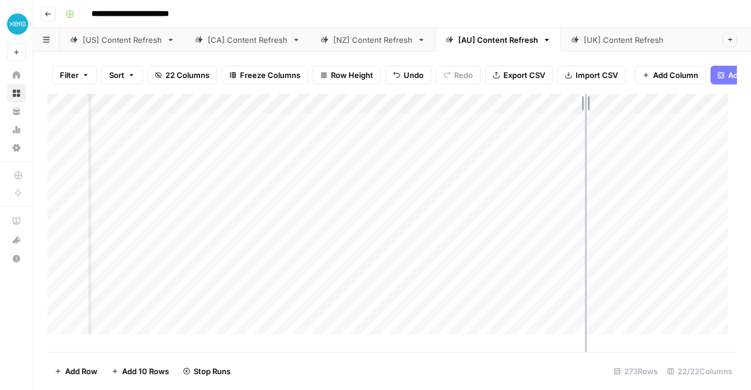
drag, startPoint x: 566, startPoint y: 115, endPoint x: 588, endPoint y: 114, distance: 22.3
click at [588, 114] on div "Add Column" at bounding box center [393, 219] width 690 height 250
drag, startPoint x: 588, startPoint y: 114, endPoint x: 629, endPoint y: 114, distance: 41.1
drag, startPoint x: 629, startPoint y: 114, endPoint x: 514, endPoint y: 24, distance: 146.3
click at [514, 24] on header "**********" at bounding box center [392, 14] width 718 height 28
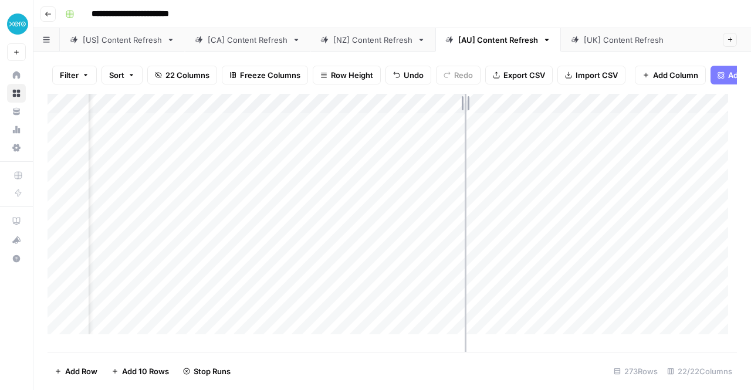
drag, startPoint x: 588, startPoint y: 120, endPoint x: 462, endPoint y: 131, distance: 126.7
click at [462, 131] on div "Add Column" at bounding box center [393, 219] width 690 height 250
drag, startPoint x: 568, startPoint y: 113, endPoint x: 617, endPoint y: 112, distance: 48.7
click at [617, 112] on div "Add Column" at bounding box center [393, 219] width 690 height 250
drag, startPoint x: 617, startPoint y: 112, endPoint x: 642, endPoint y: 114, distance: 25.4
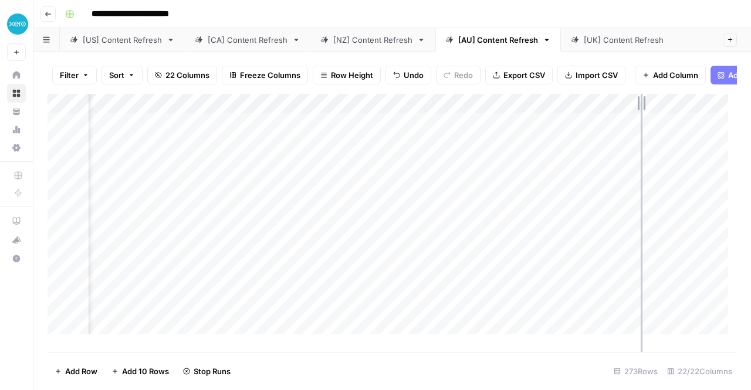
click at [642, 114] on div "Add Column" at bounding box center [393, 219] width 690 height 250
drag, startPoint x: 642, startPoint y: 114, endPoint x: 660, endPoint y: 114, distance: 18.2
click at [660, 114] on div "Add Column" at bounding box center [393, 219] width 690 height 250
click at [467, 273] on div "Add Column" at bounding box center [393, 219] width 690 height 250
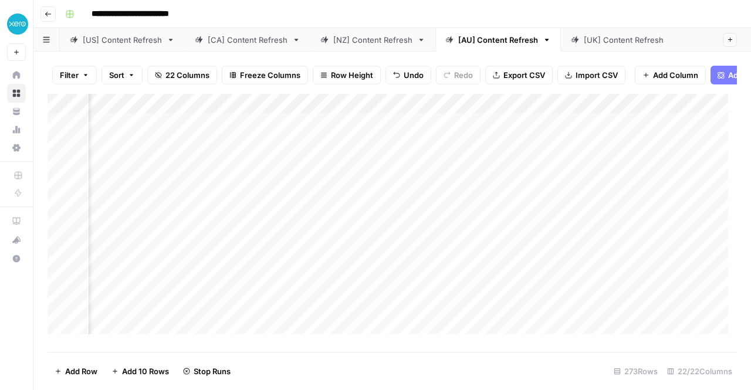
click at [463, 291] on div "Add Column" at bounding box center [393, 219] width 690 height 250
click at [472, 219] on div "Add Column" at bounding box center [393, 219] width 690 height 250
click at [470, 256] on div "Add Column" at bounding box center [393, 219] width 690 height 250
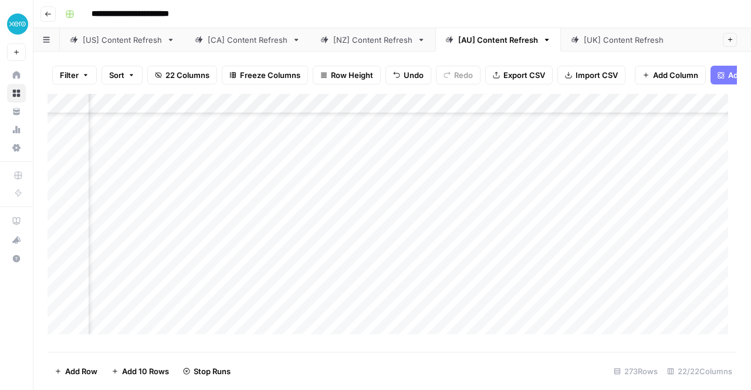
click at [472, 316] on div "Add Column" at bounding box center [393, 219] width 690 height 250
